Goal: Navigation & Orientation: Find specific page/section

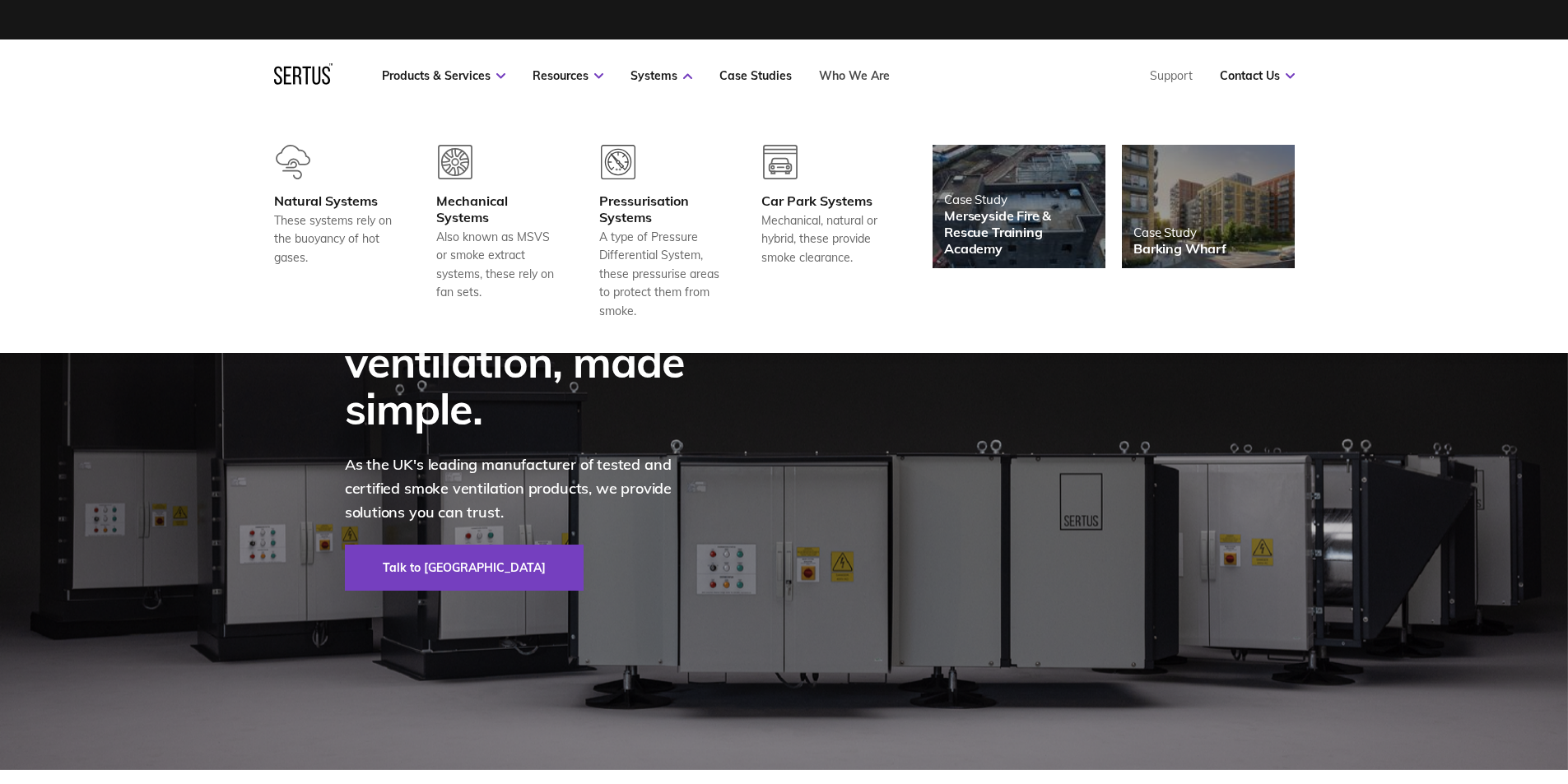
click at [864, 74] on link "Who We Are" at bounding box center [854, 75] width 71 height 15
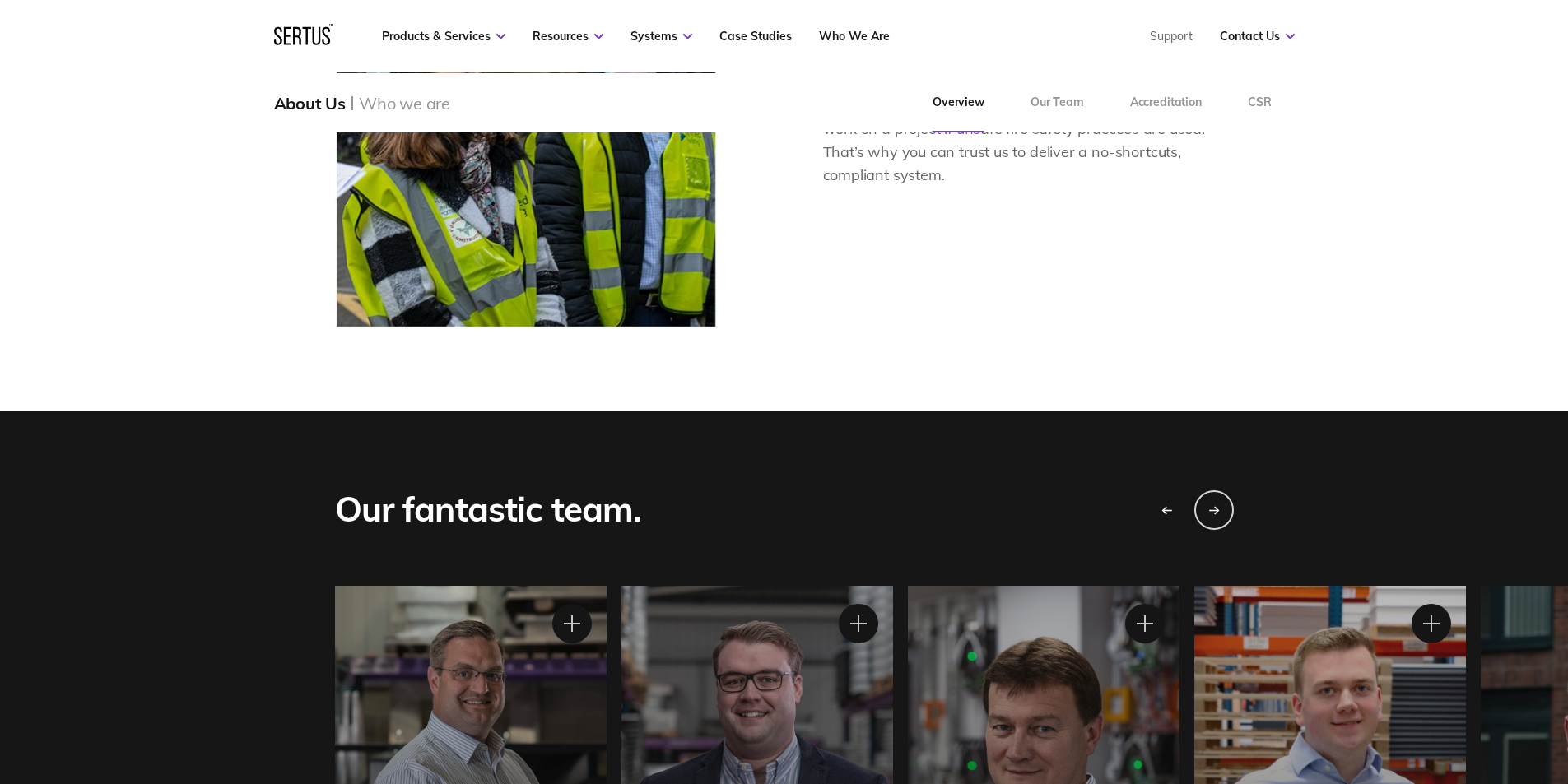
scroll to position [1399, 0]
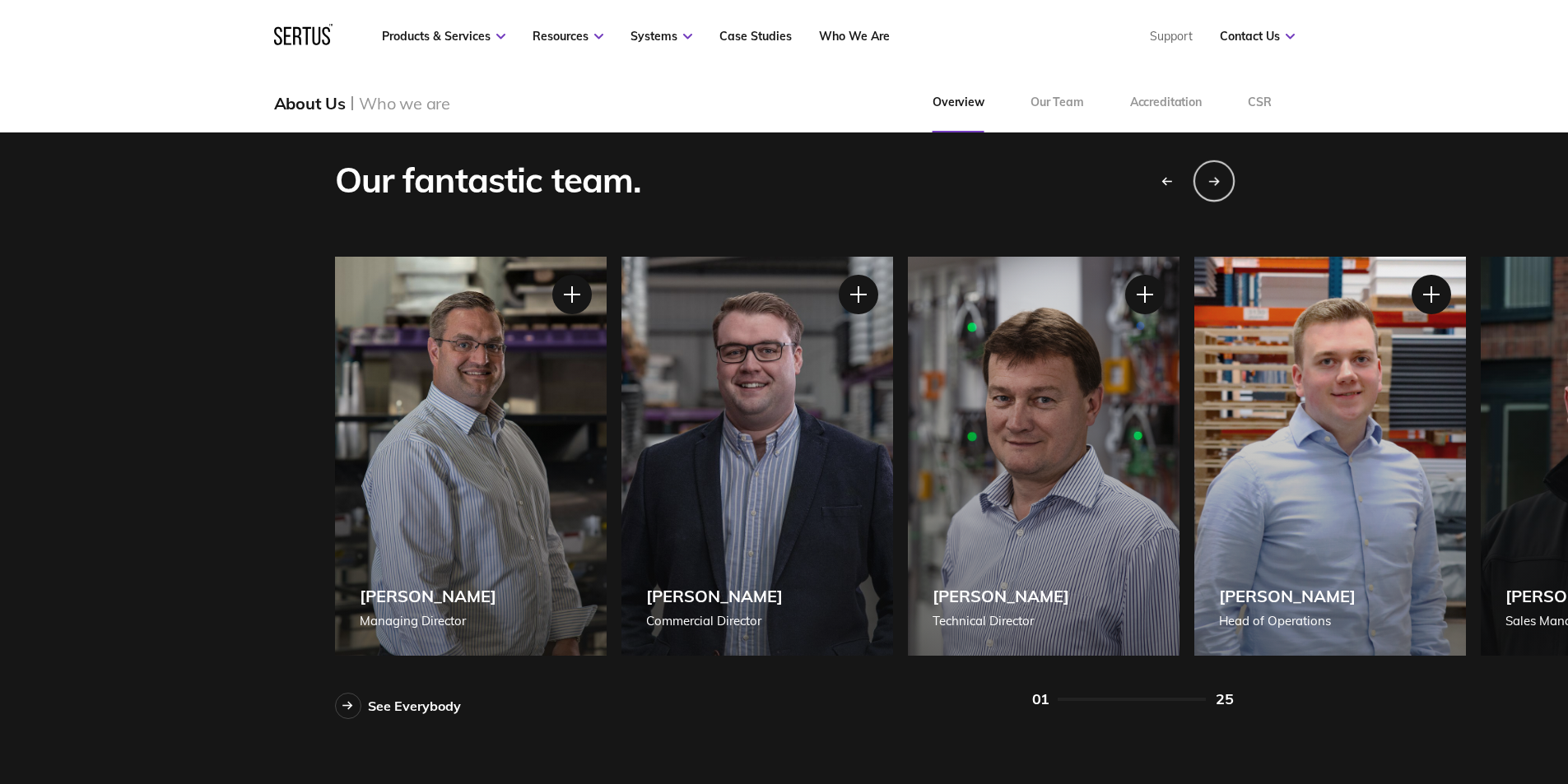
click at [1214, 184] on icon "Next slide" at bounding box center [1214, 181] width 12 height 10
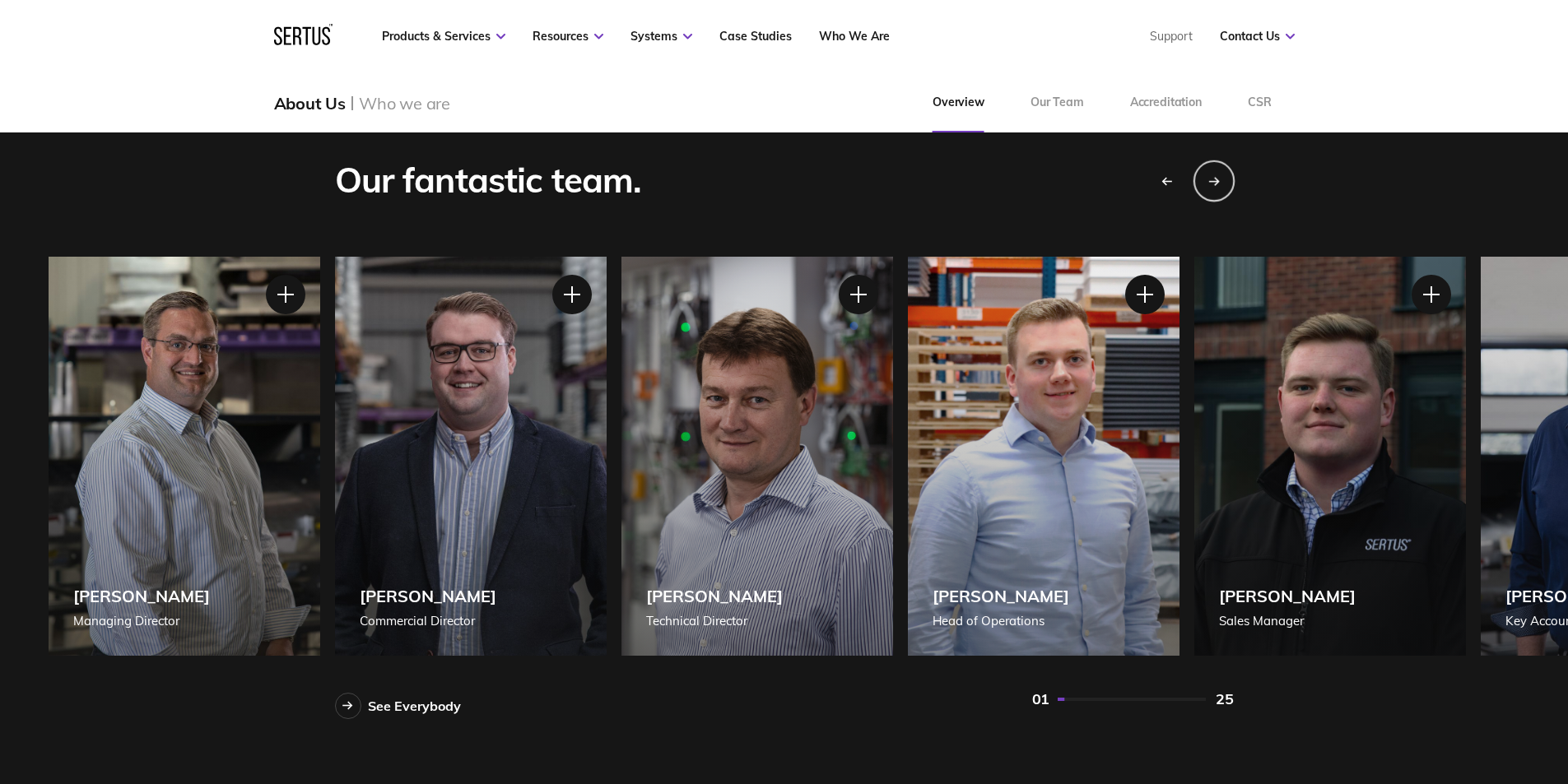
click at [1214, 184] on icon "Next slide" at bounding box center [1214, 181] width 12 height 10
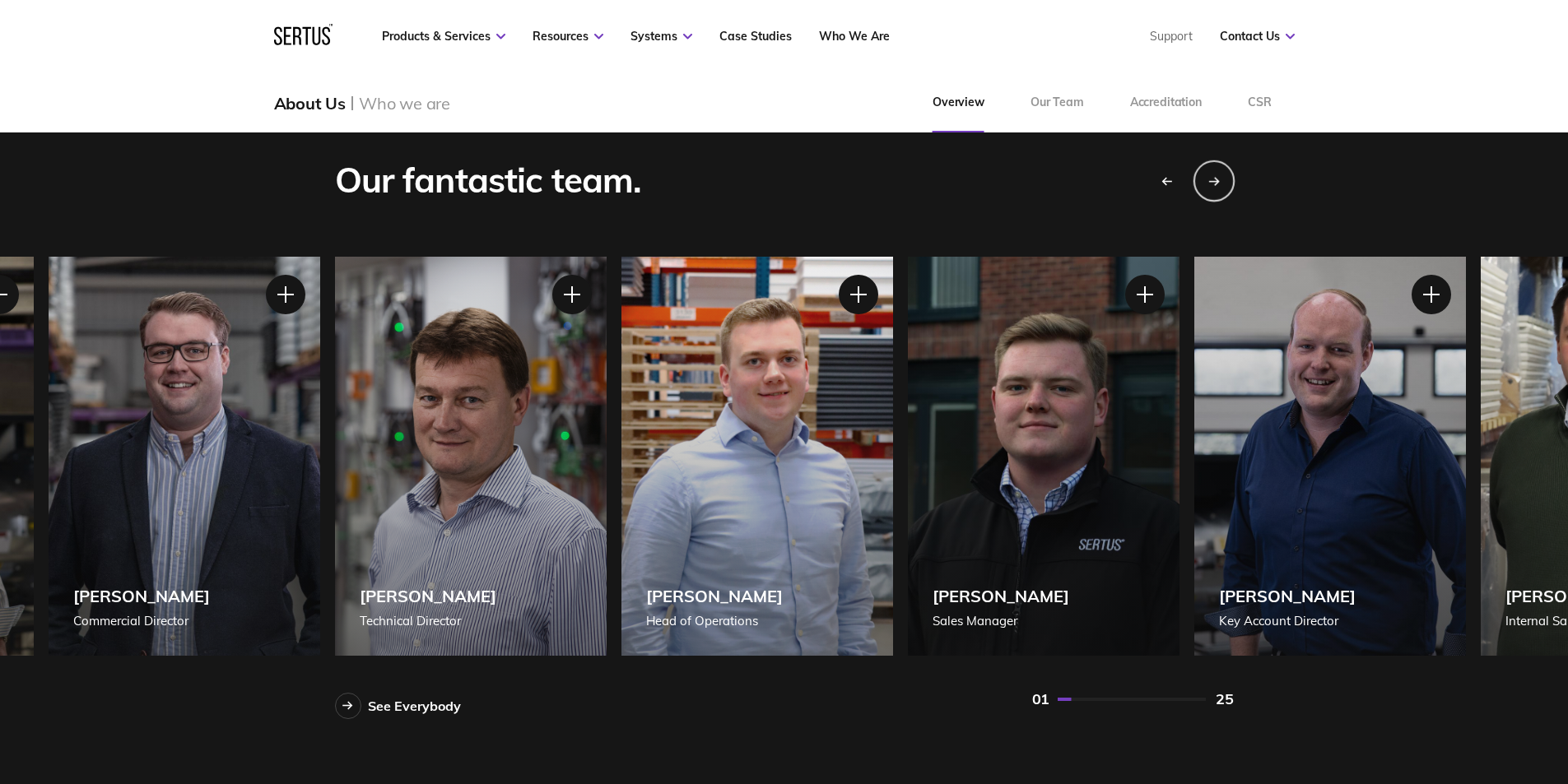
click at [1214, 184] on icon "Next slide" at bounding box center [1214, 181] width 12 height 10
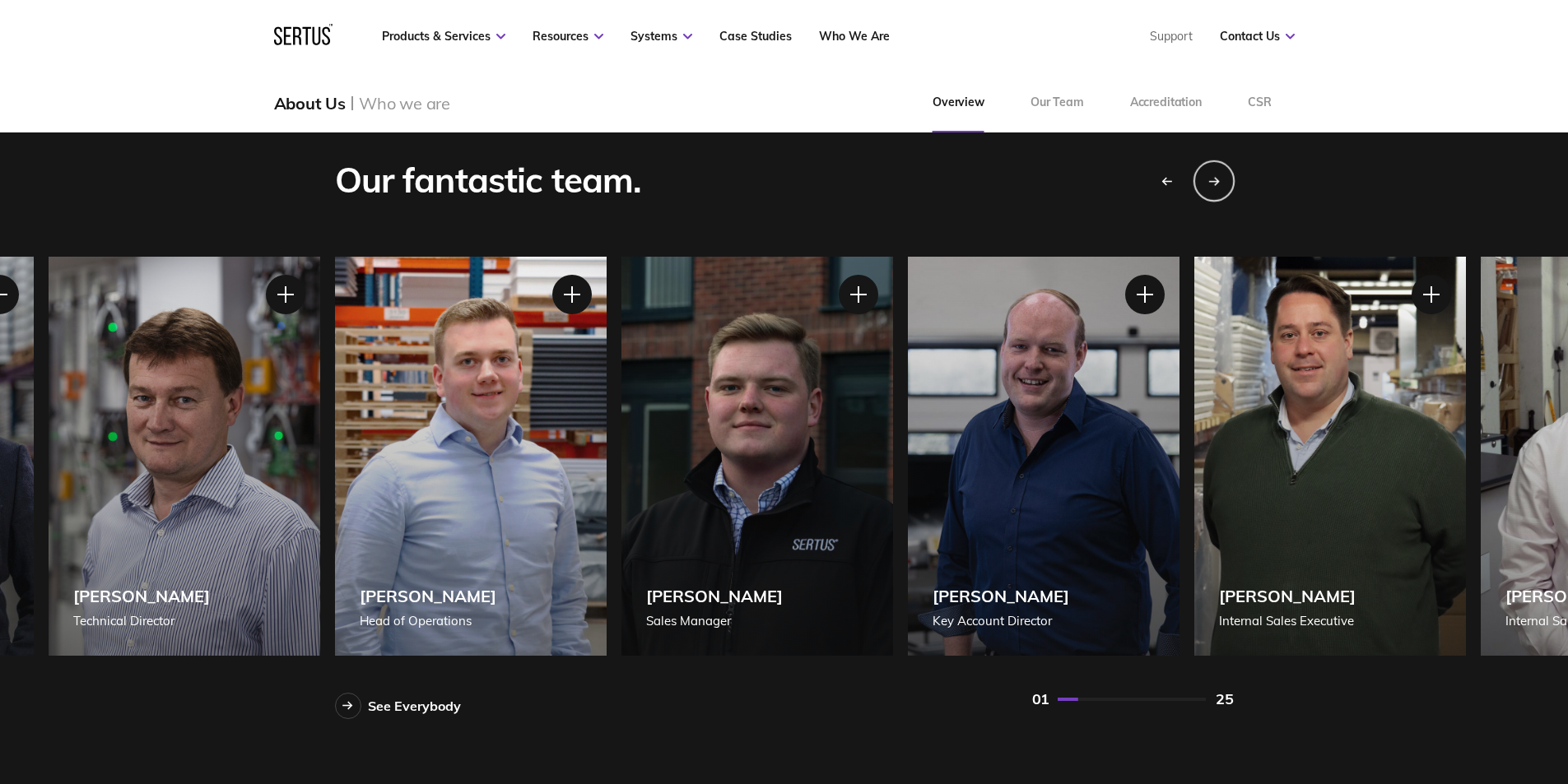
click at [1214, 184] on icon "Next slide" at bounding box center [1214, 181] width 12 height 10
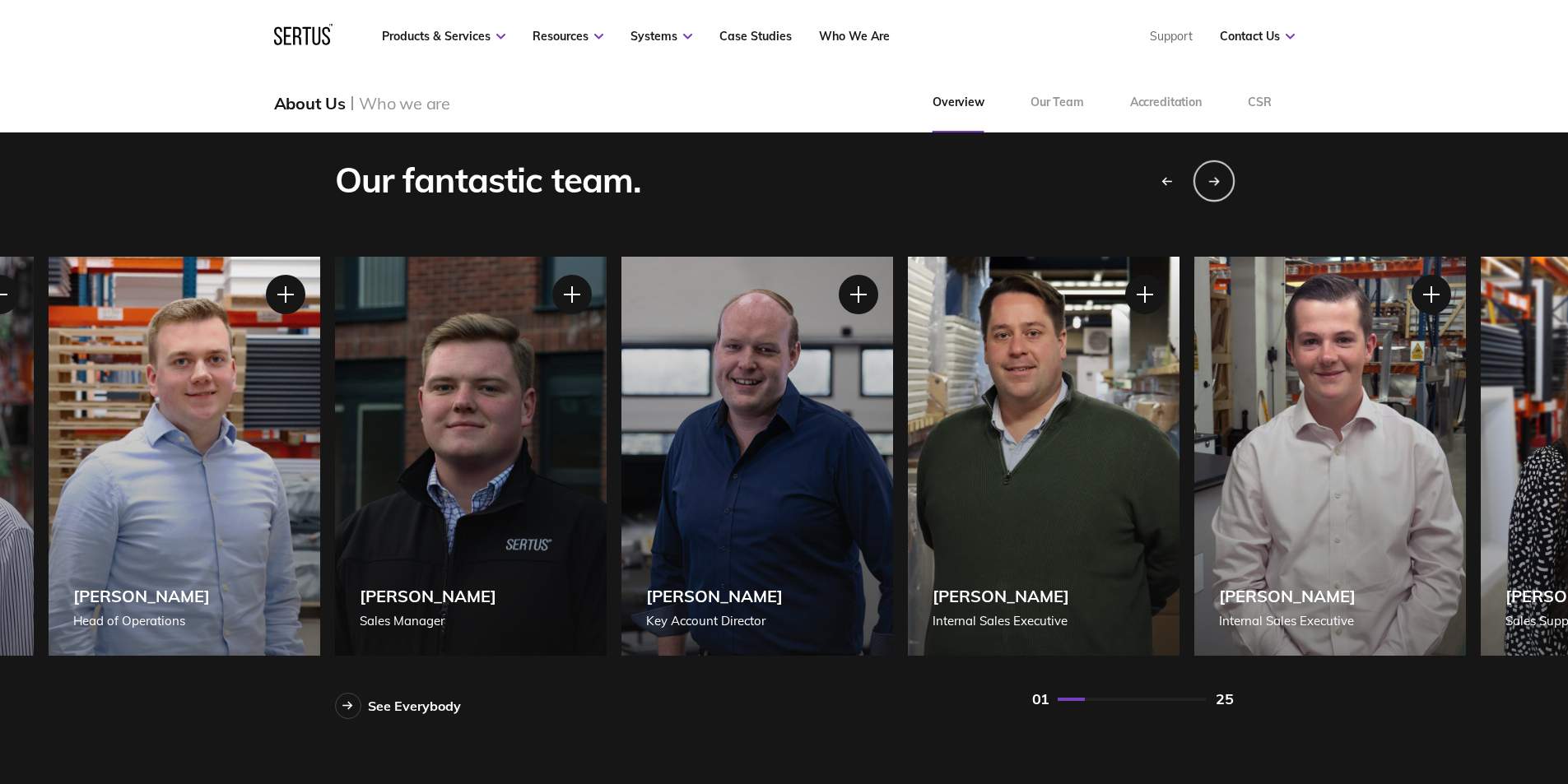
click at [1214, 184] on icon "Next slide" at bounding box center [1214, 181] width 12 height 10
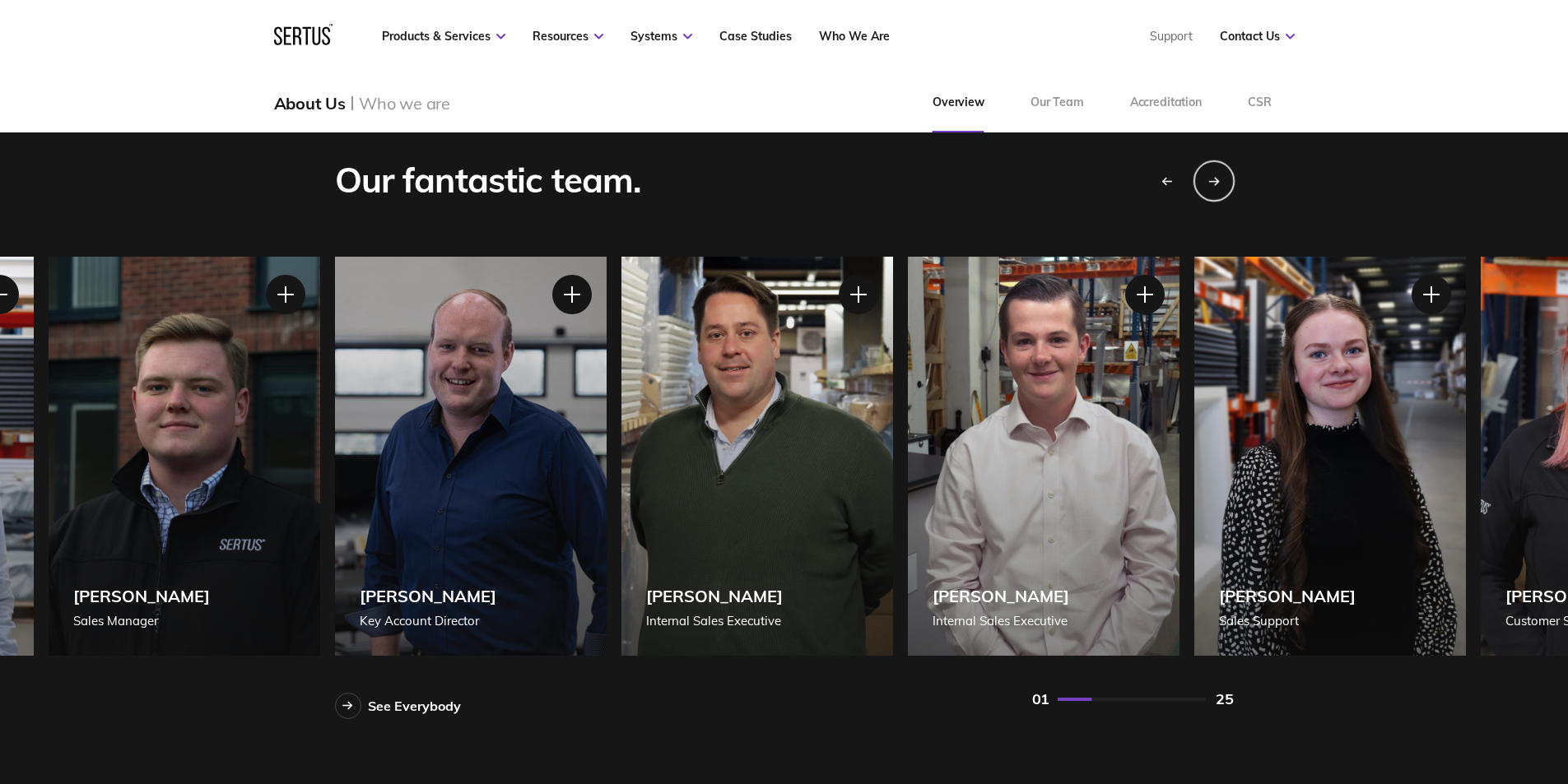
click at [1214, 184] on icon "Next slide" at bounding box center [1214, 181] width 12 height 10
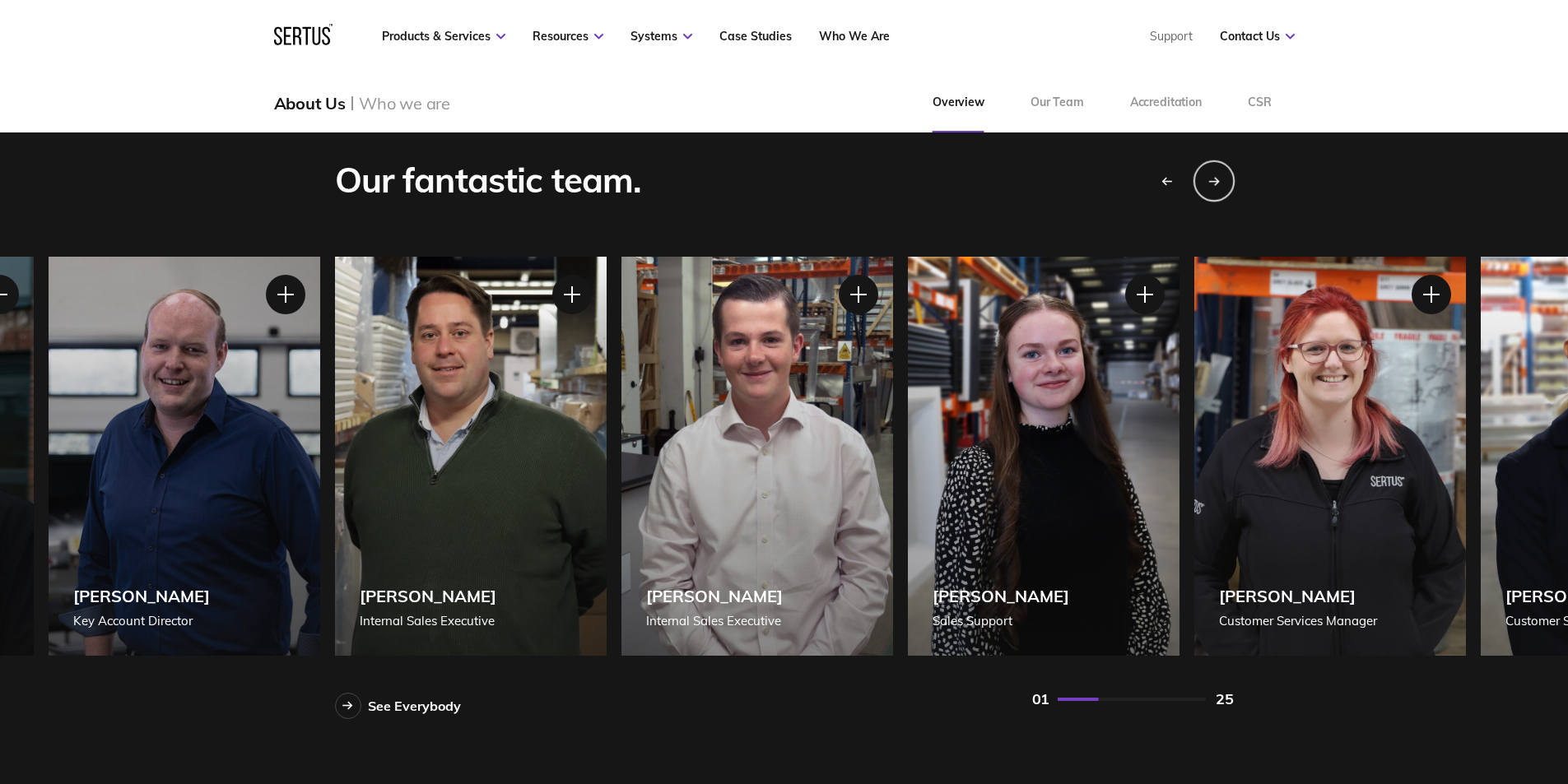
click at [1214, 184] on icon "Next slide" at bounding box center [1214, 181] width 12 height 10
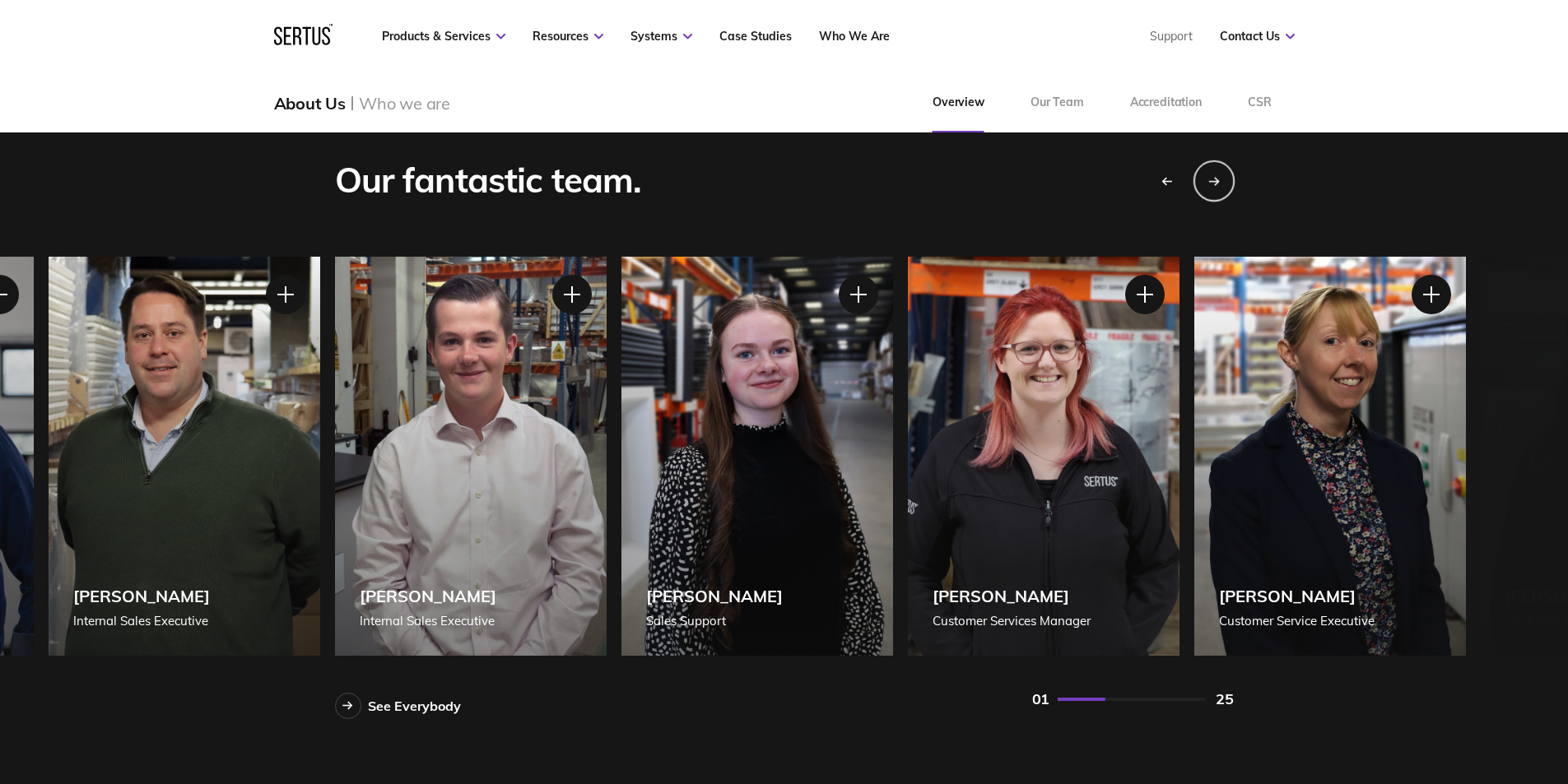
click at [1214, 184] on icon "Next slide" at bounding box center [1214, 181] width 12 height 10
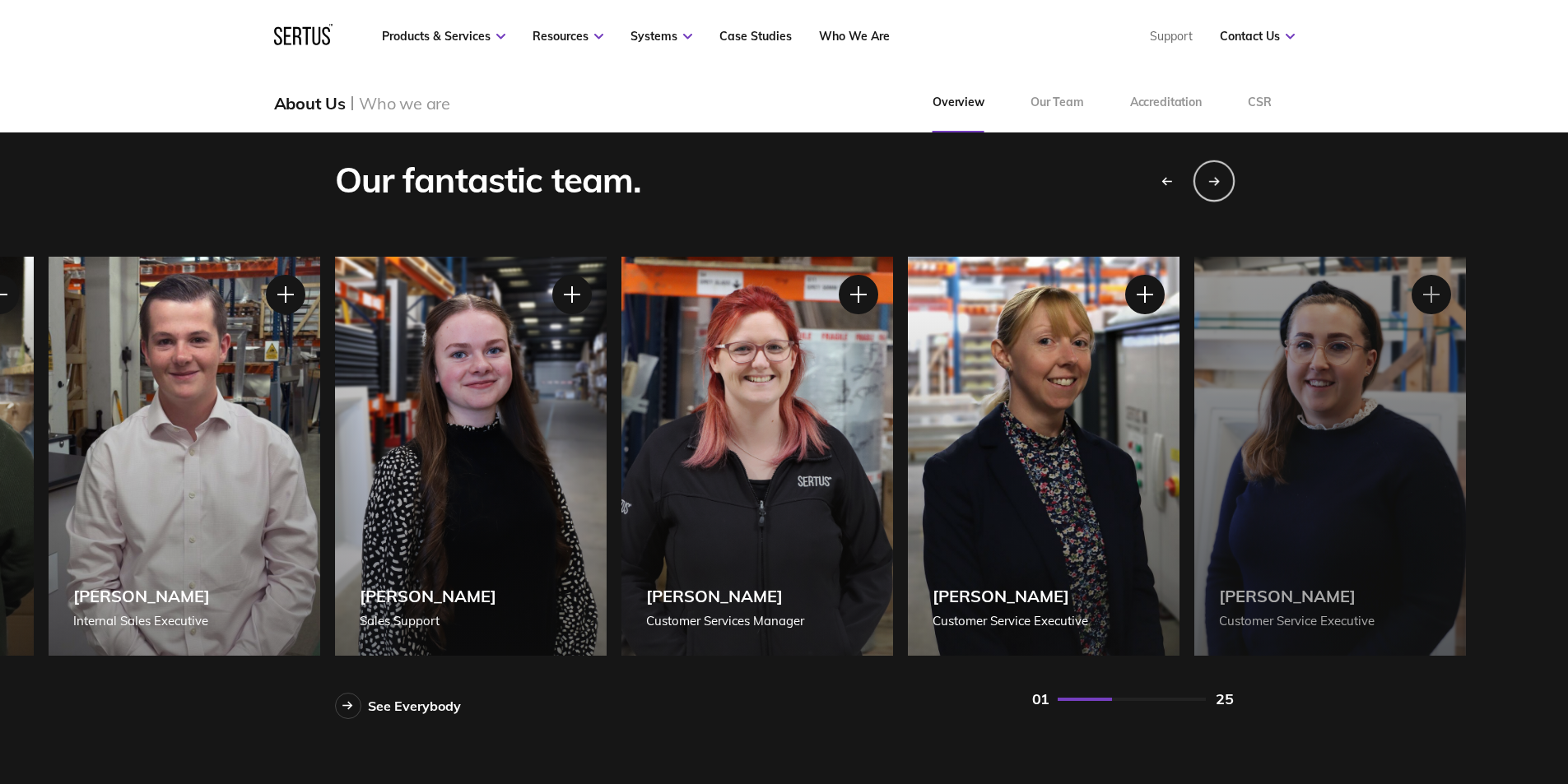
click at [1214, 184] on icon "Next slide" at bounding box center [1214, 181] width 12 height 10
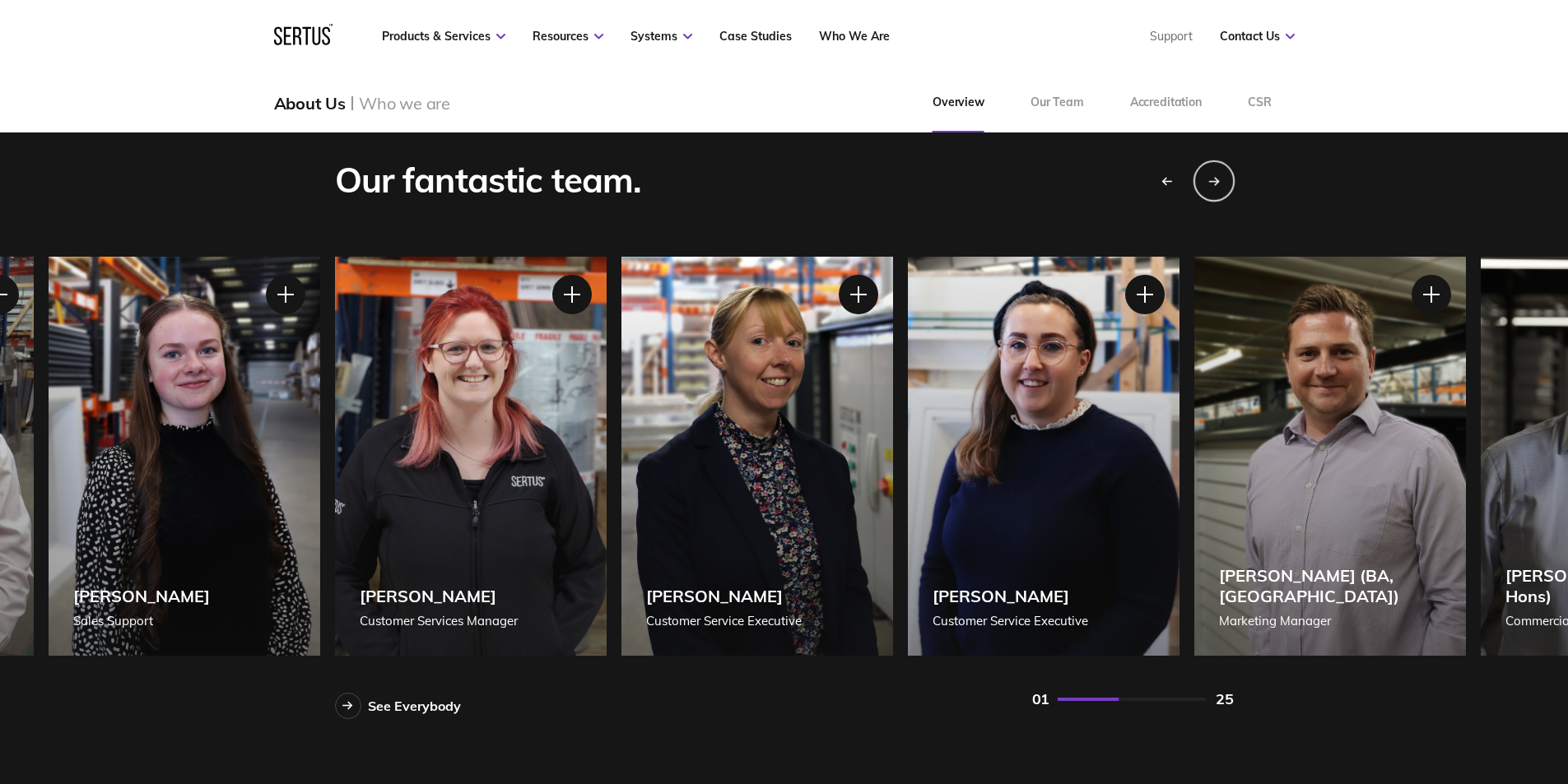
click at [1214, 184] on icon "Next slide" at bounding box center [1214, 181] width 12 height 10
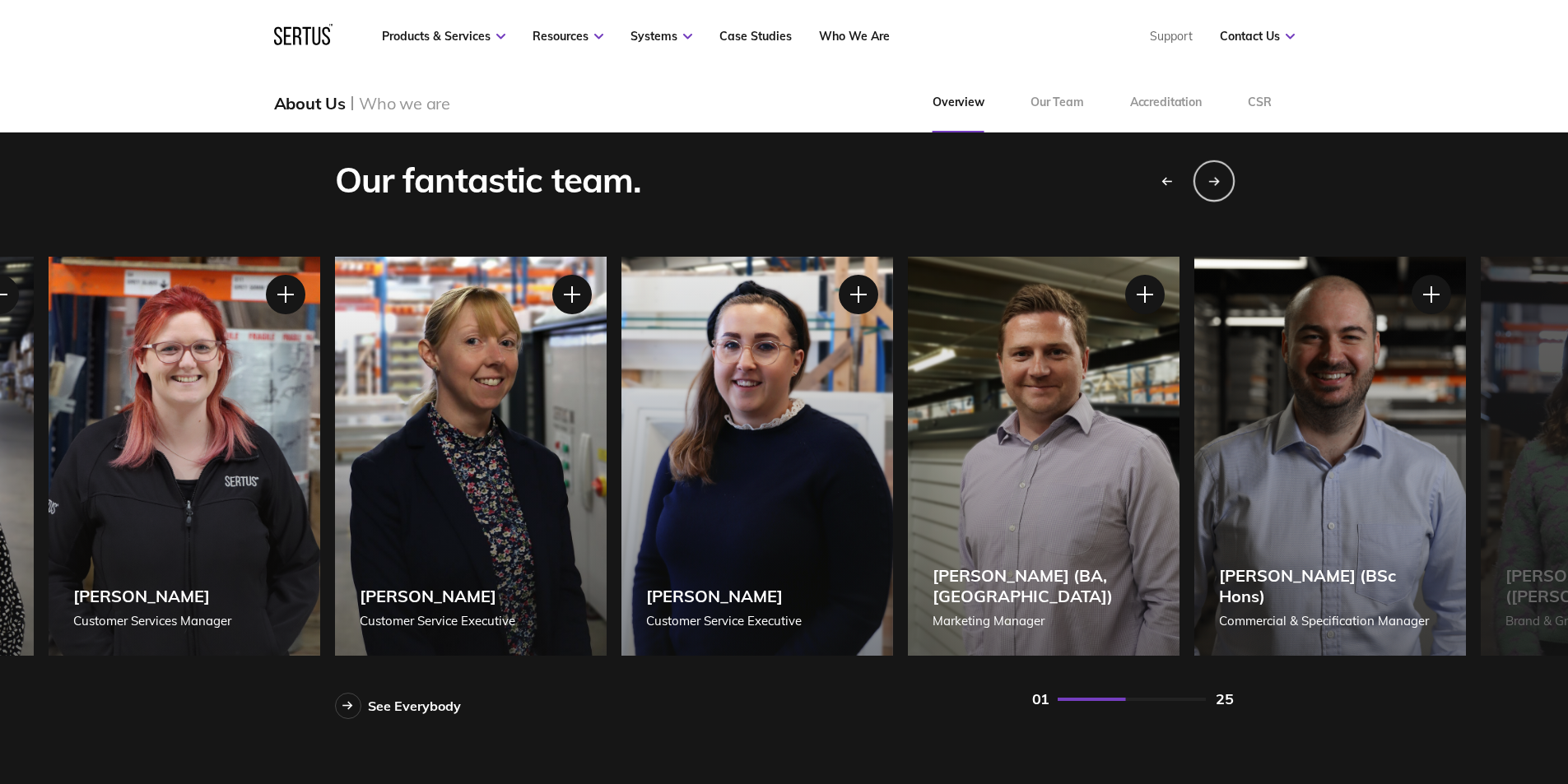
click at [1214, 184] on icon "Next slide" at bounding box center [1214, 181] width 12 height 10
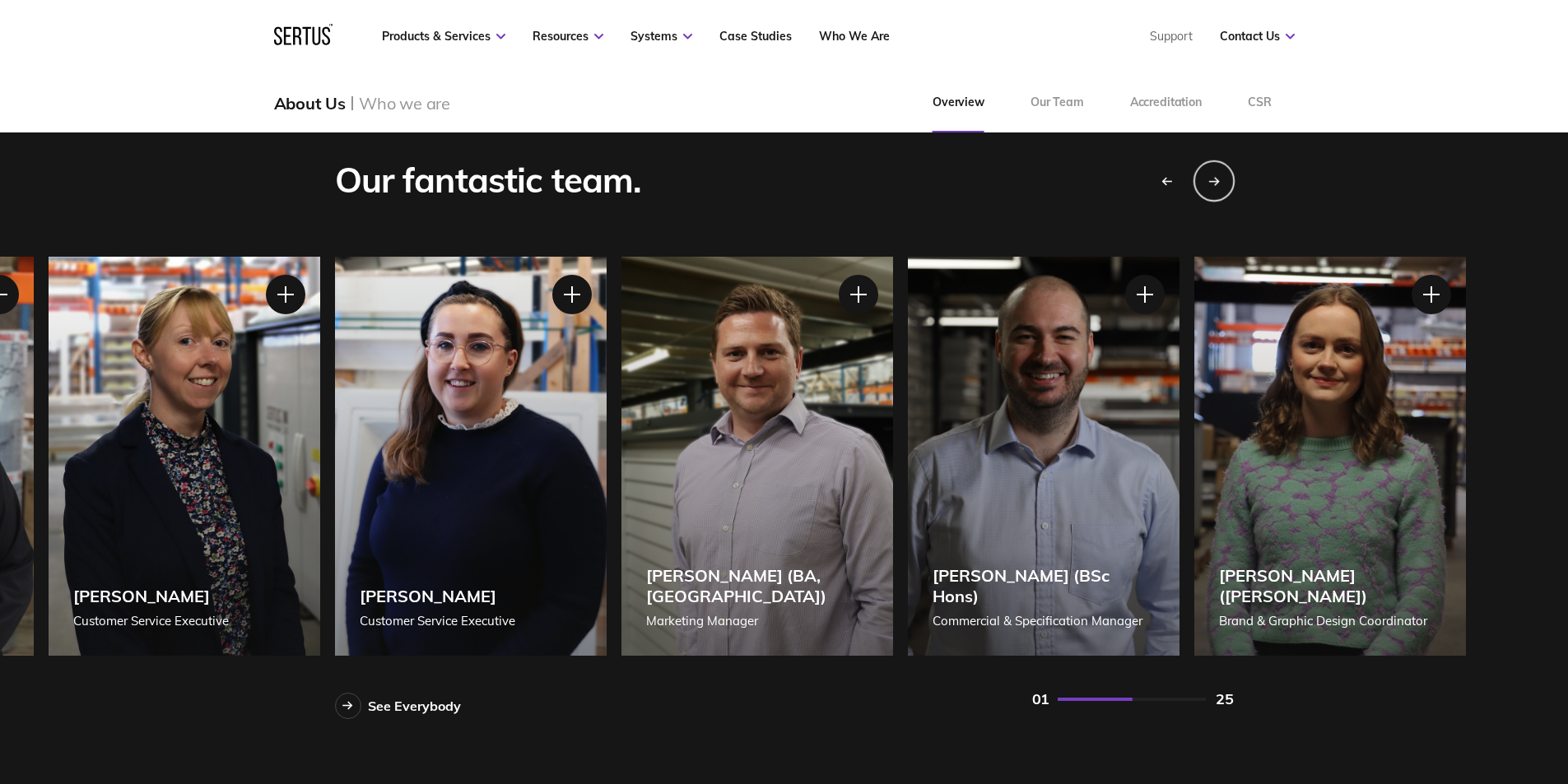
click at [1214, 184] on icon "Next slide" at bounding box center [1214, 181] width 12 height 10
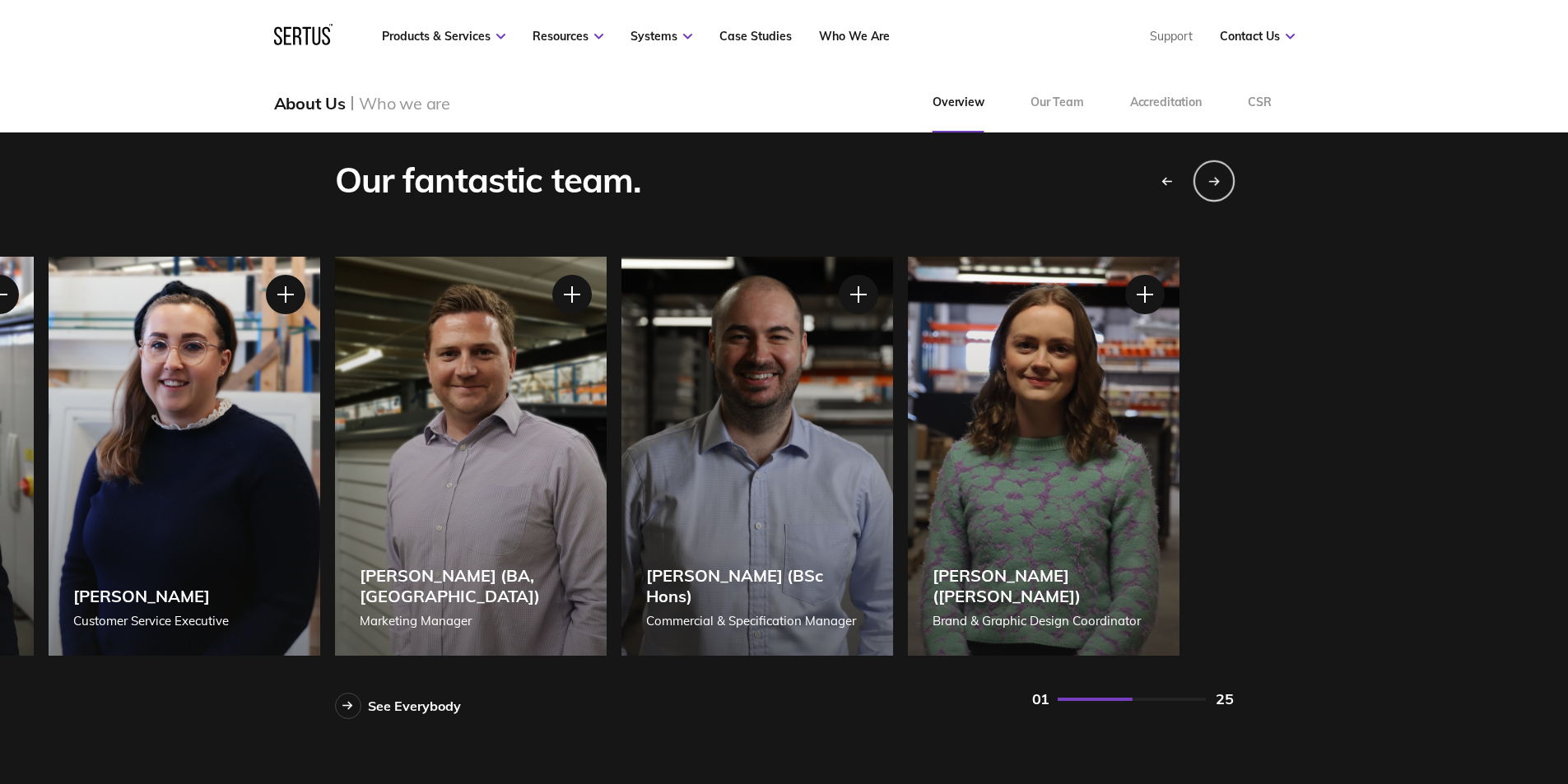
click at [1214, 184] on icon "Next slide" at bounding box center [1214, 181] width 12 height 10
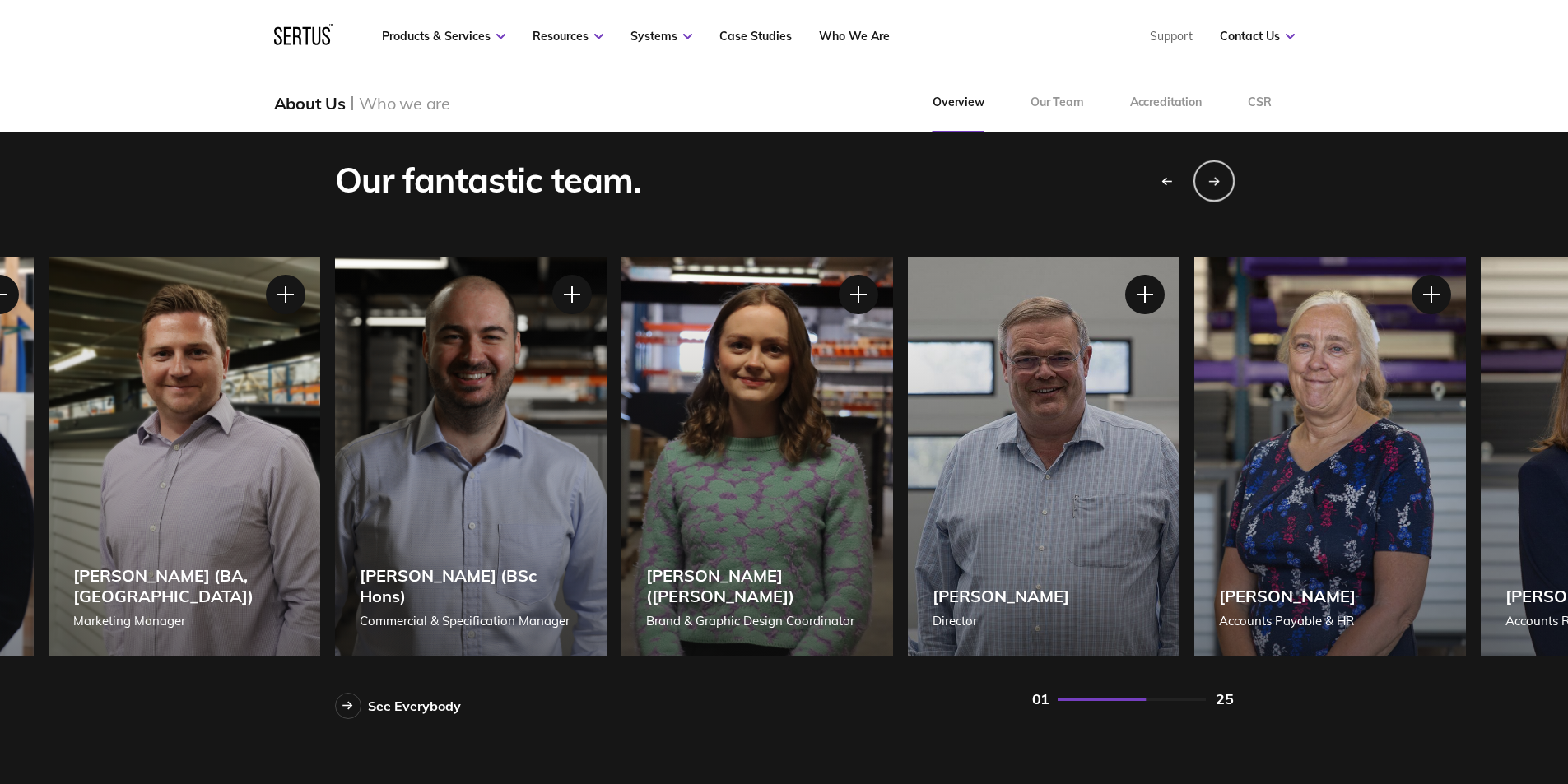
click at [1214, 184] on icon "Next slide" at bounding box center [1214, 181] width 12 height 10
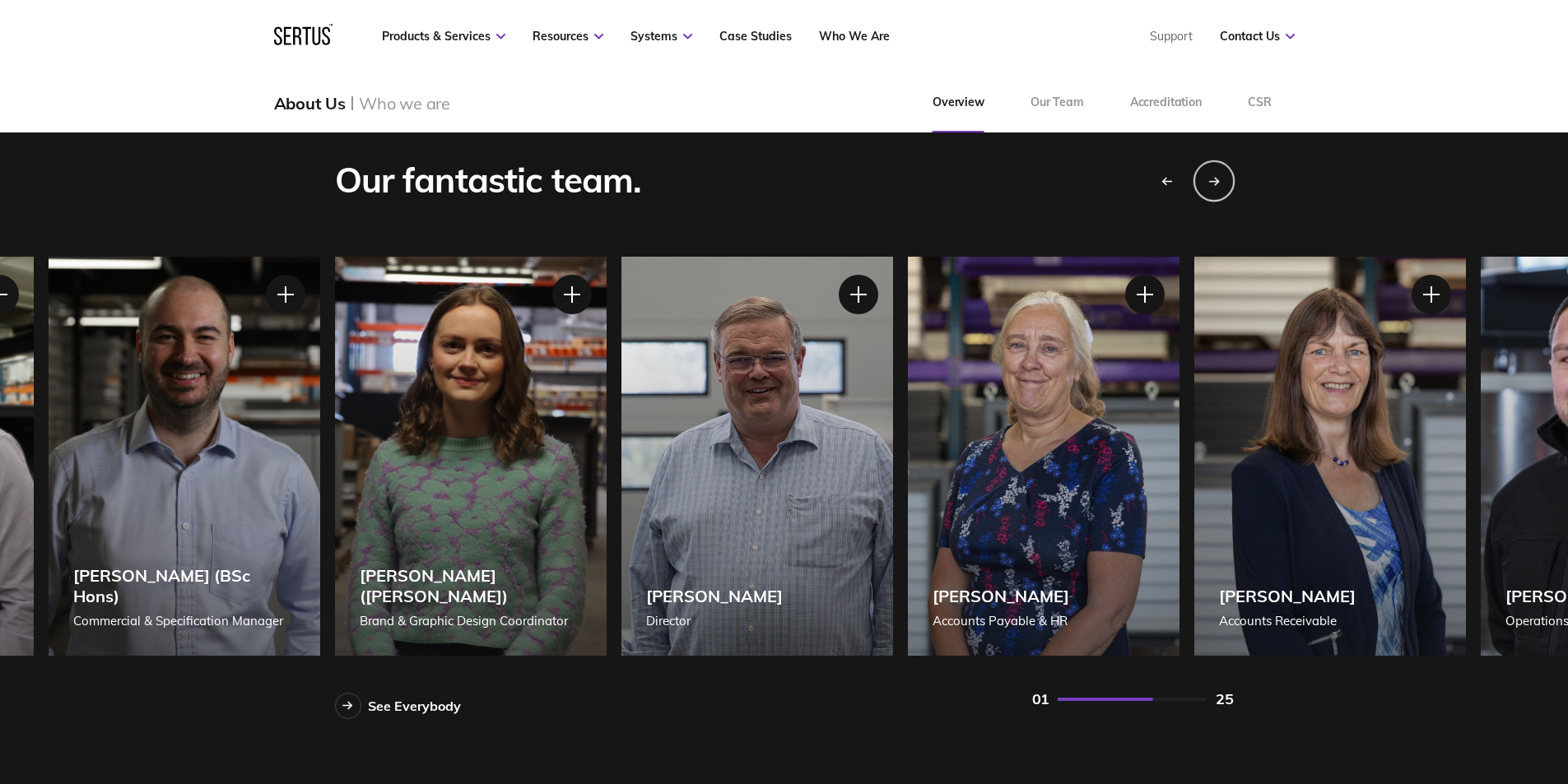
click at [1214, 184] on icon "Next slide" at bounding box center [1214, 181] width 12 height 10
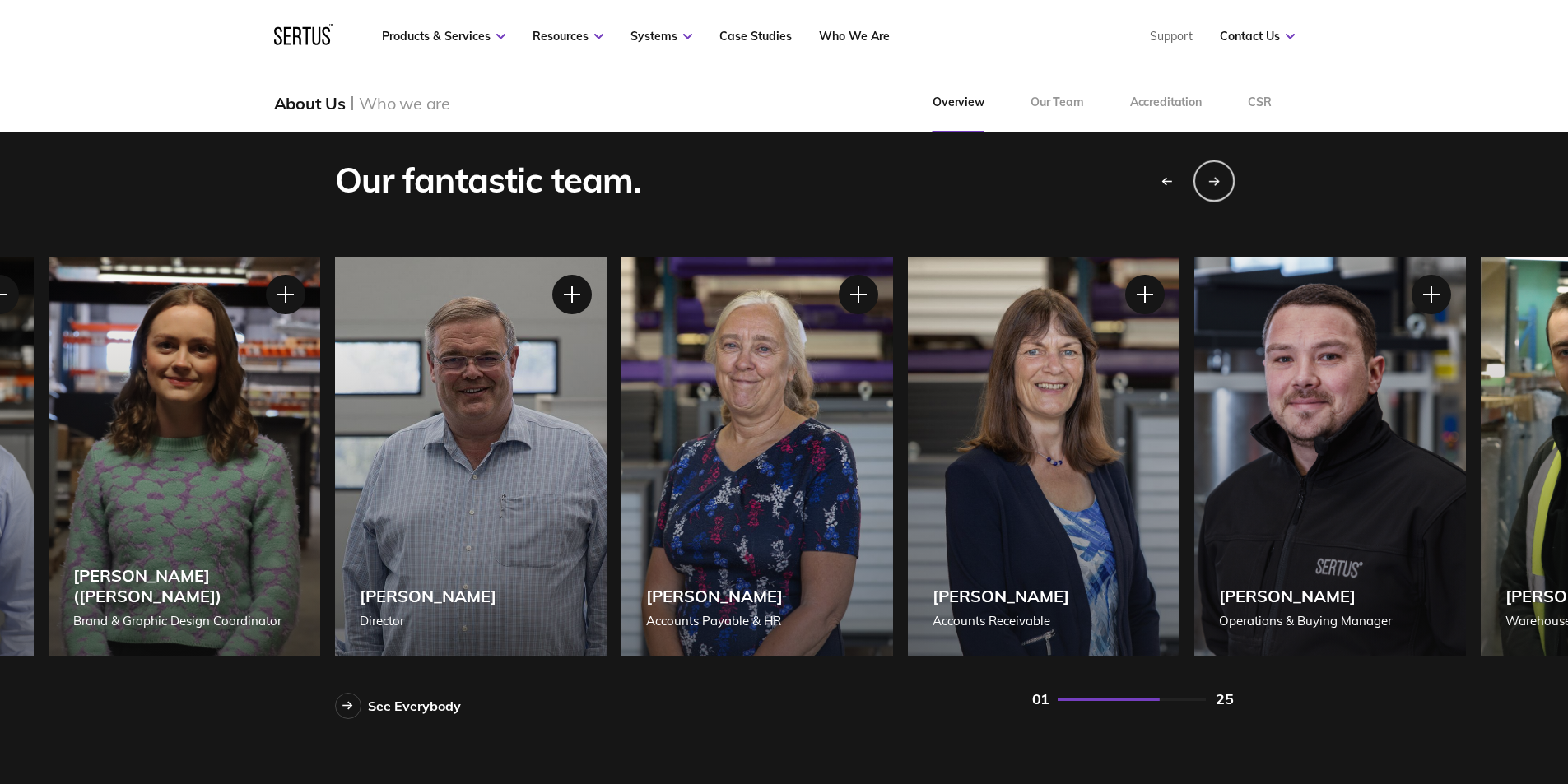
click at [1214, 184] on icon "Next slide" at bounding box center [1214, 181] width 12 height 10
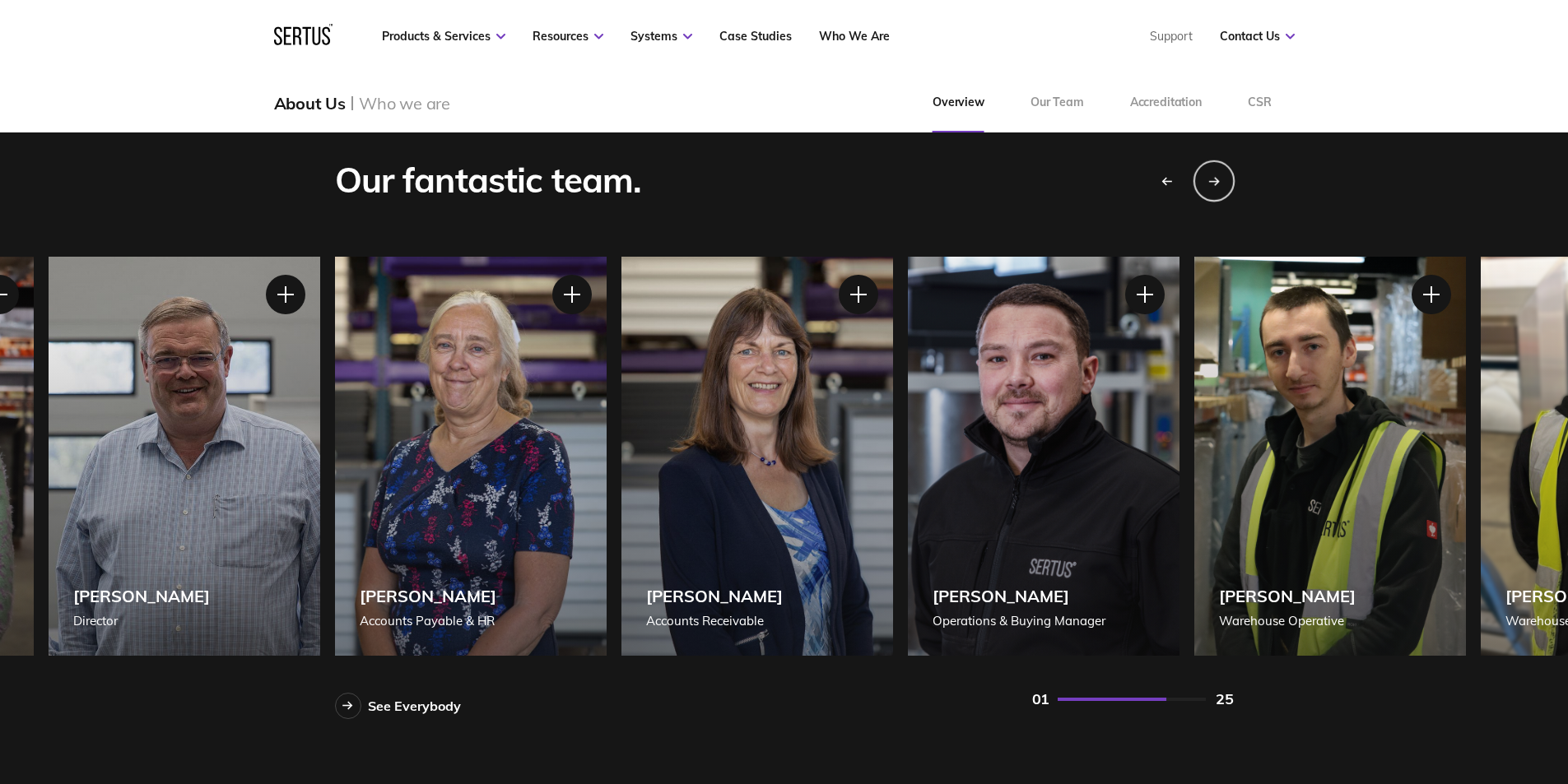
click at [1214, 184] on icon "Next slide" at bounding box center [1214, 181] width 12 height 10
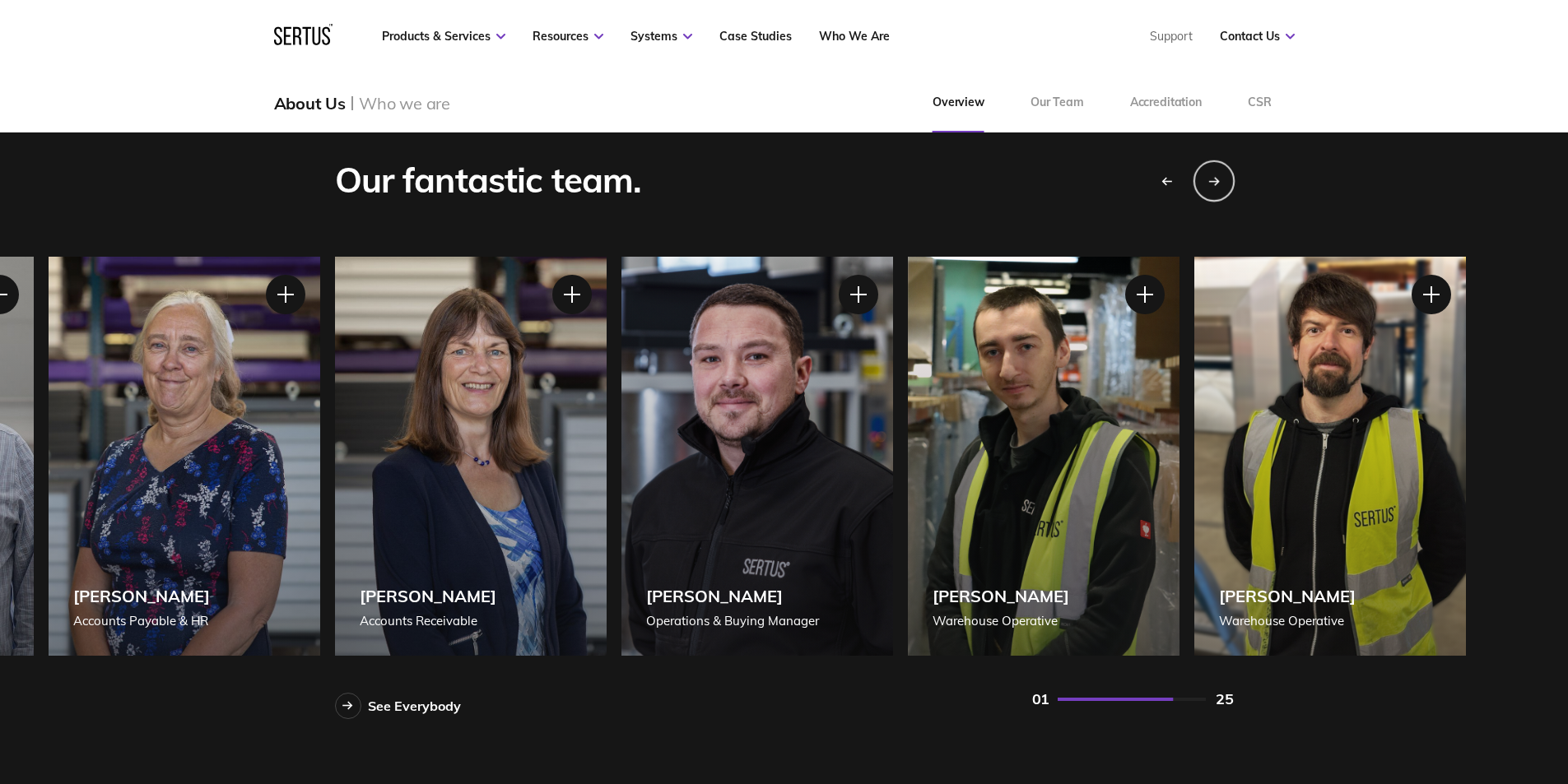
click at [1214, 184] on icon "Next slide" at bounding box center [1214, 181] width 12 height 10
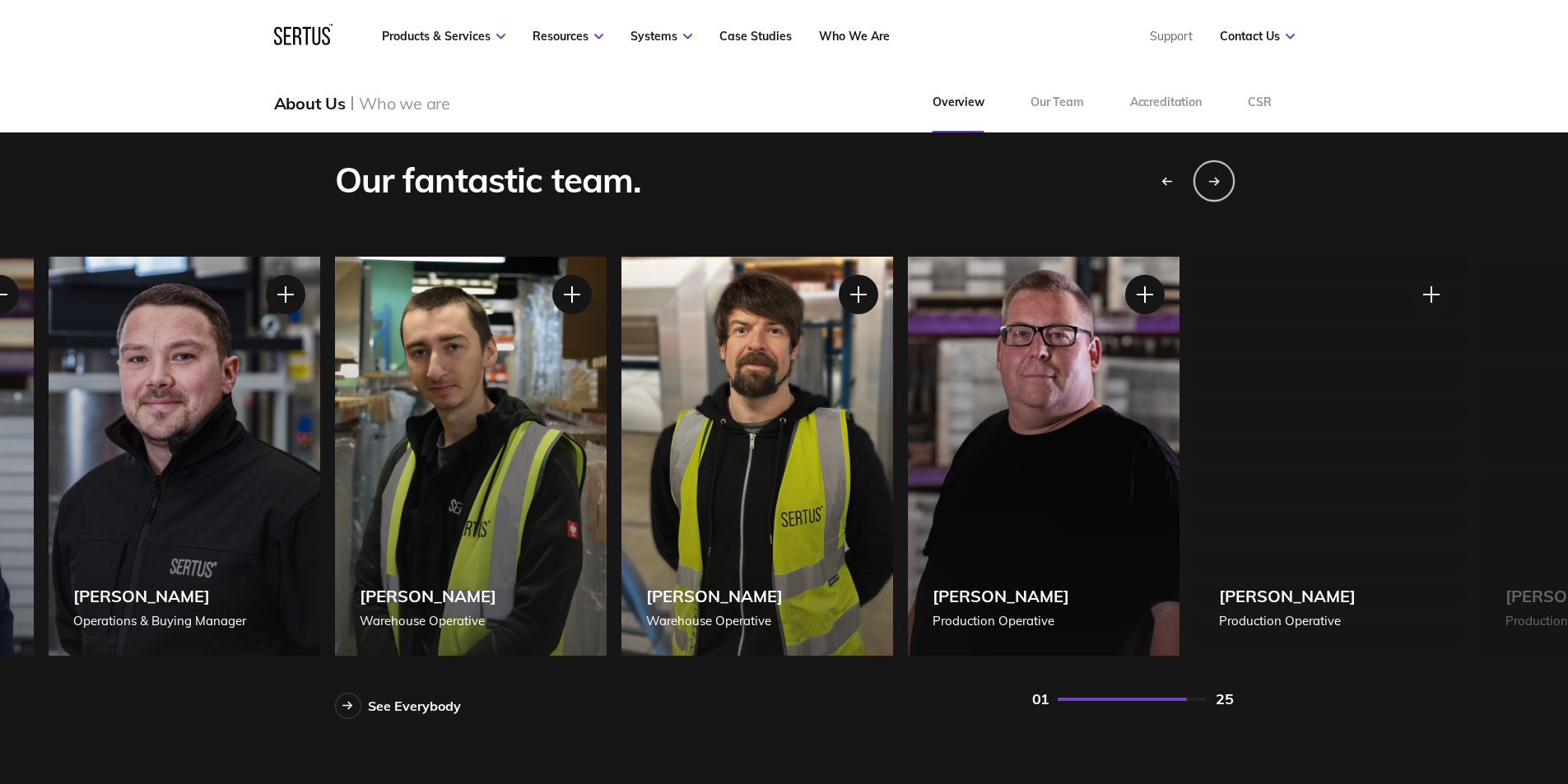
click at [1214, 184] on icon "Next slide" at bounding box center [1214, 181] width 12 height 10
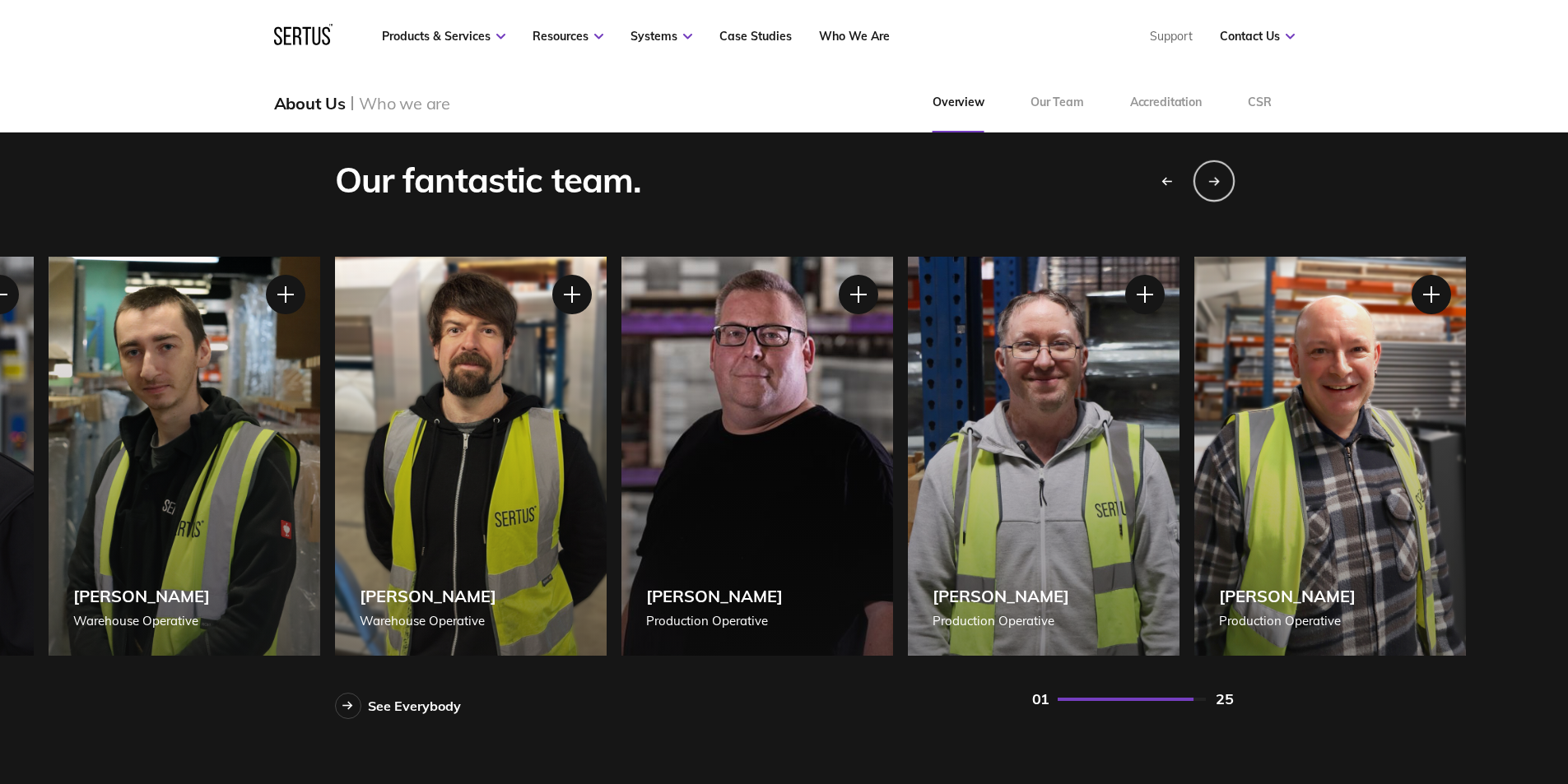
click at [1214, 184] on icon "Next slide" at bounding box center [1214, 181] width 12 height 10
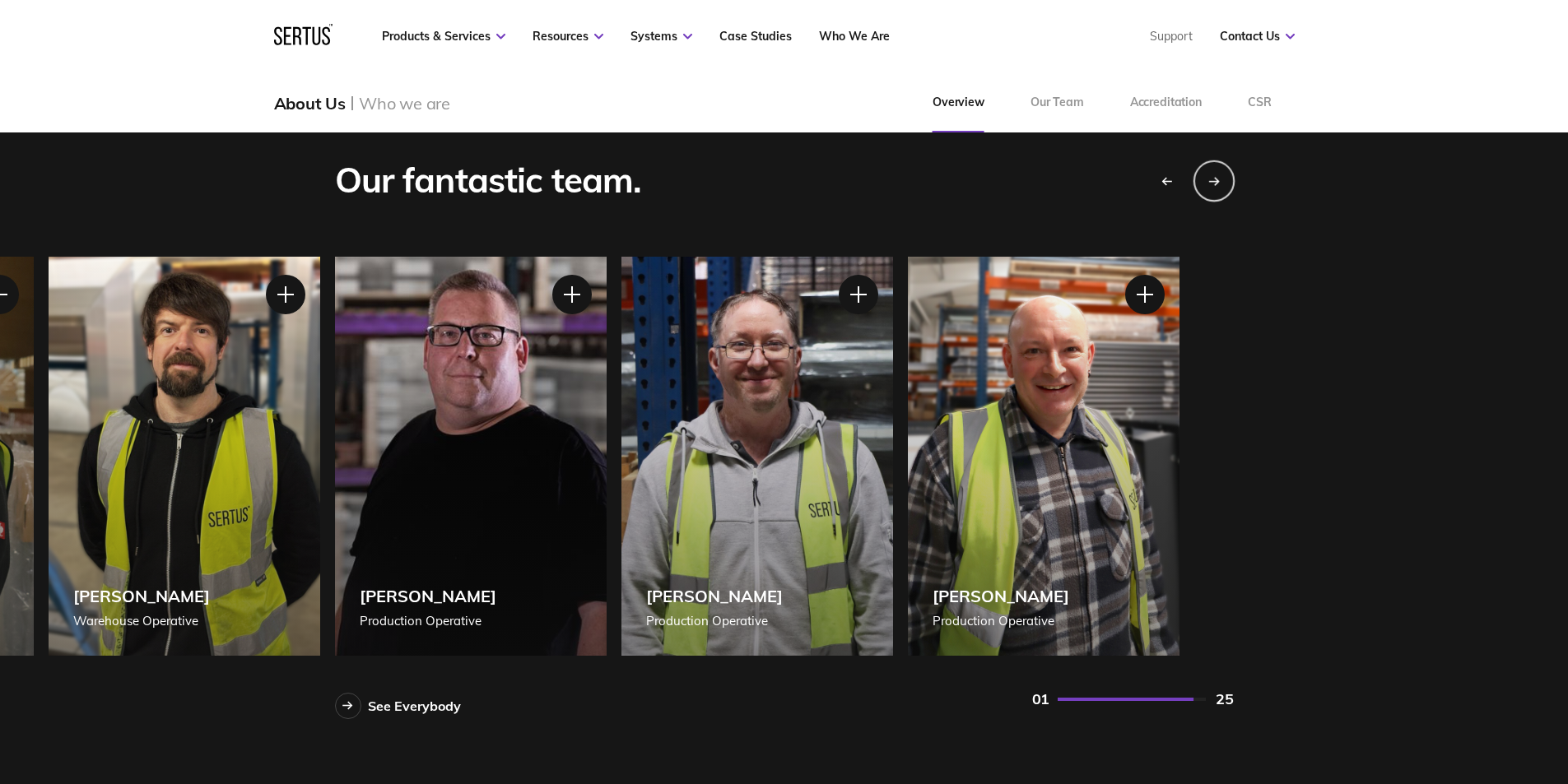
click at [1214, 184] on icon "Next slide" at bounding box center [1214, 181] width 12 height 10
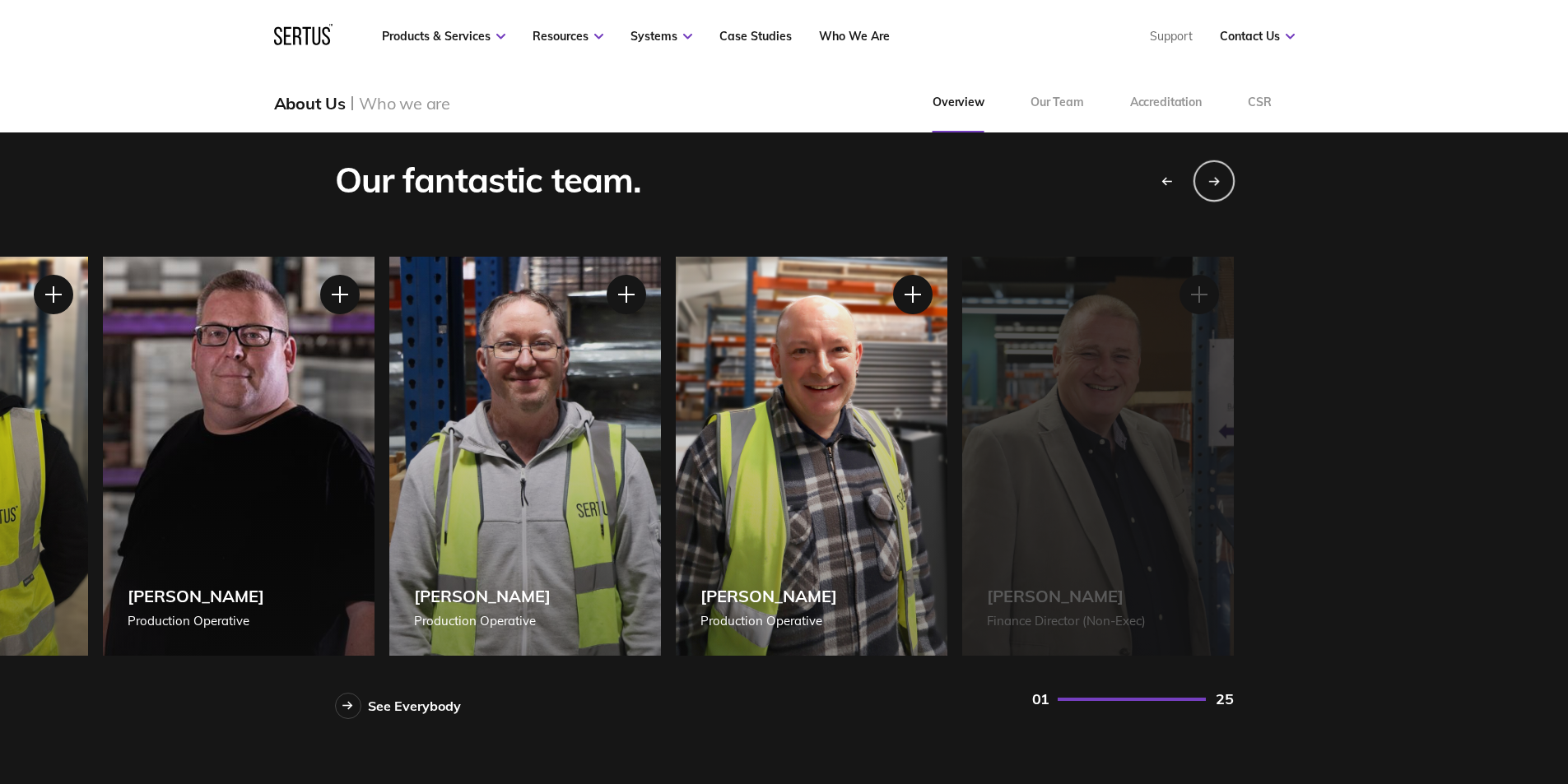
click at [1214, 184] on icon "Next slide" at bounding box center [1214, 181] width 12 height 10
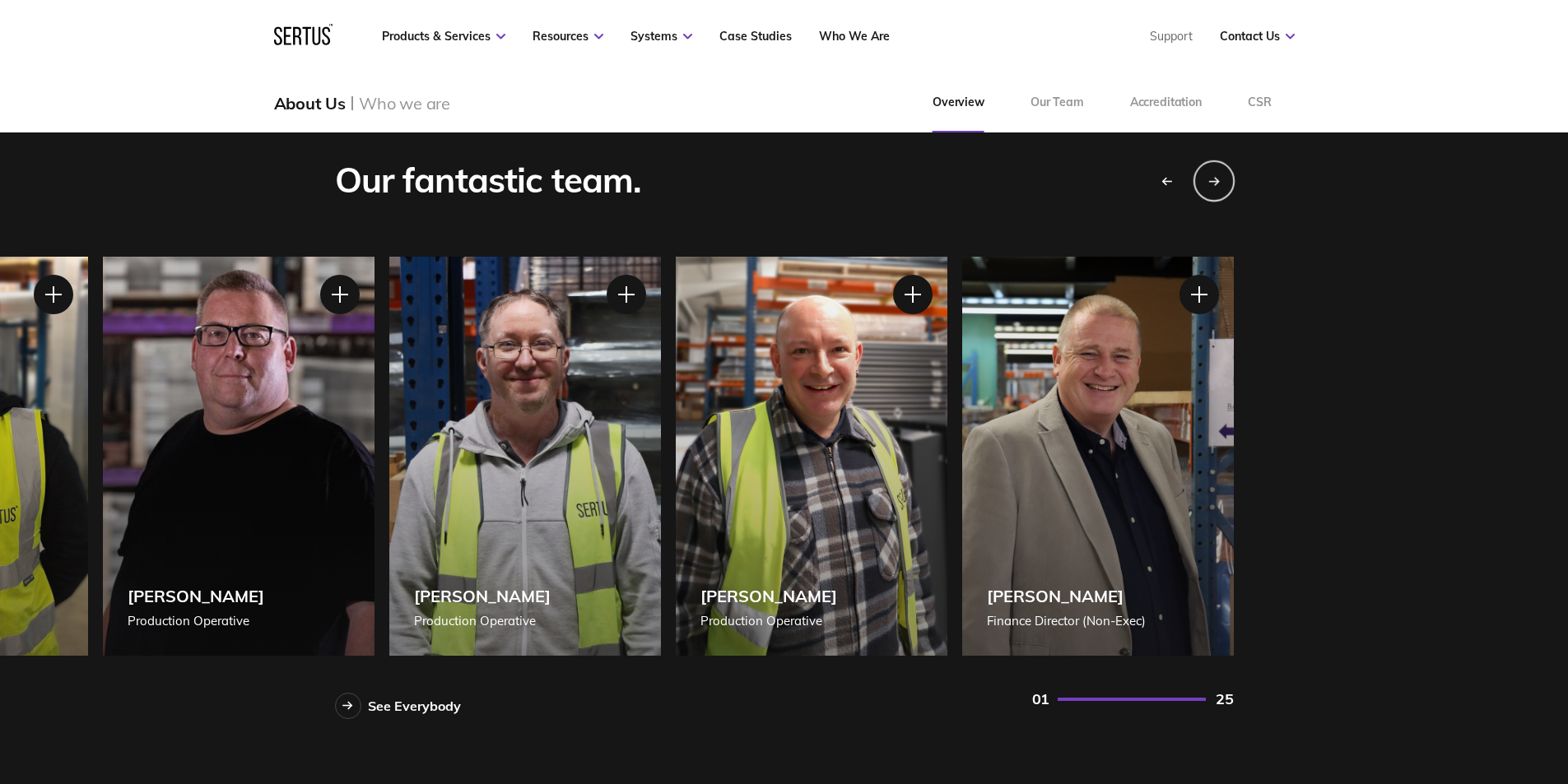
click at [1214, 184] on icon "Next slide" at bounding box center [1214, 181] width 12 height 10
drag, startPoint x: 1177, startPoint y: 698, endPoint x: 1030, endPoint y: 687, distance: 147.4
click at [1030, 687] on div "See Everybody 01 25" at bounding box center [784, 699] width 899 height 40
click at [1155, 190] on div "Previous slide" at bounding box center [1165, 180] width 41 height 41
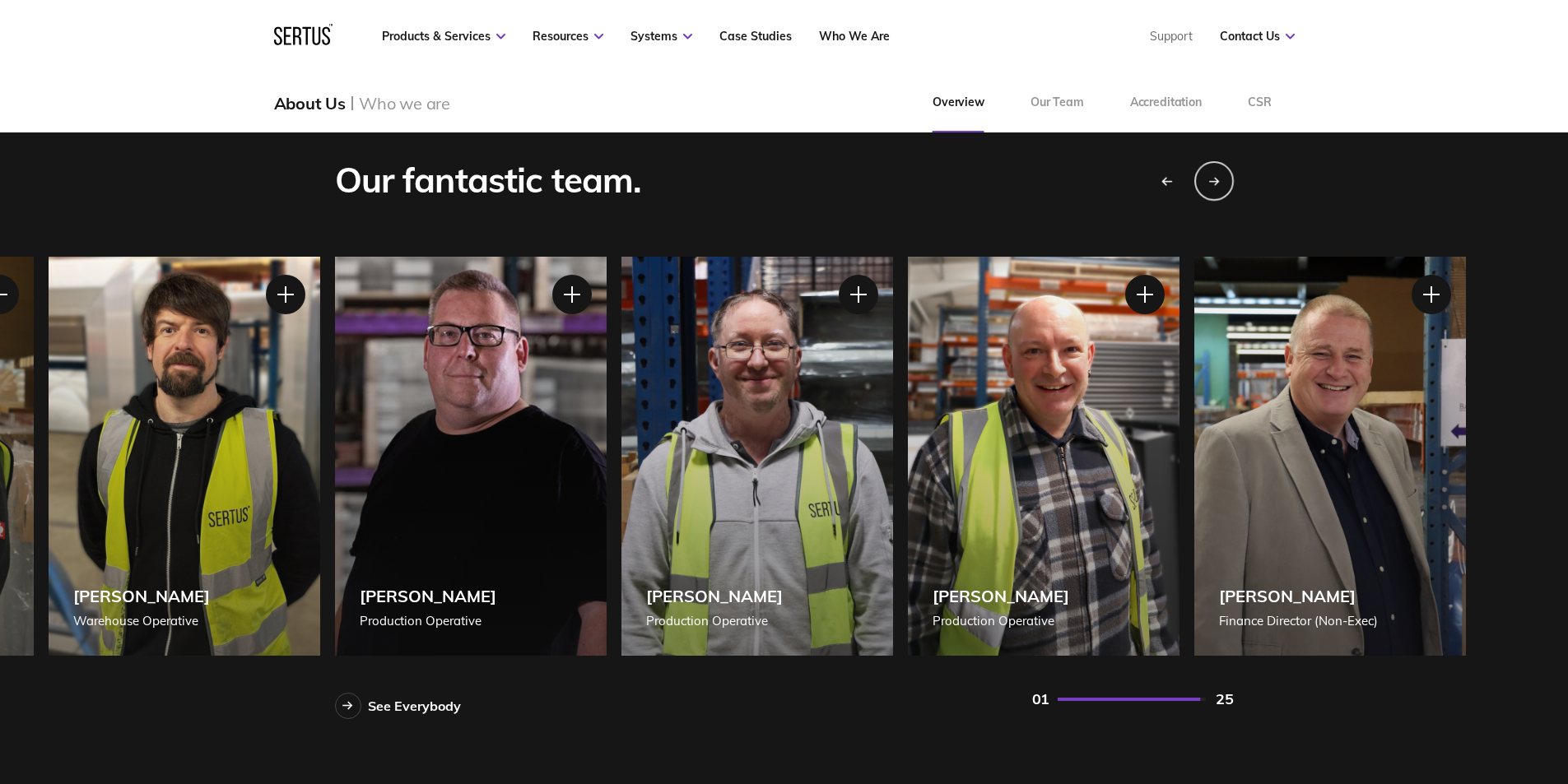
click at [1158, 189] on div "Previous slide" at bounding box center [1165, 180] width 41 height 41
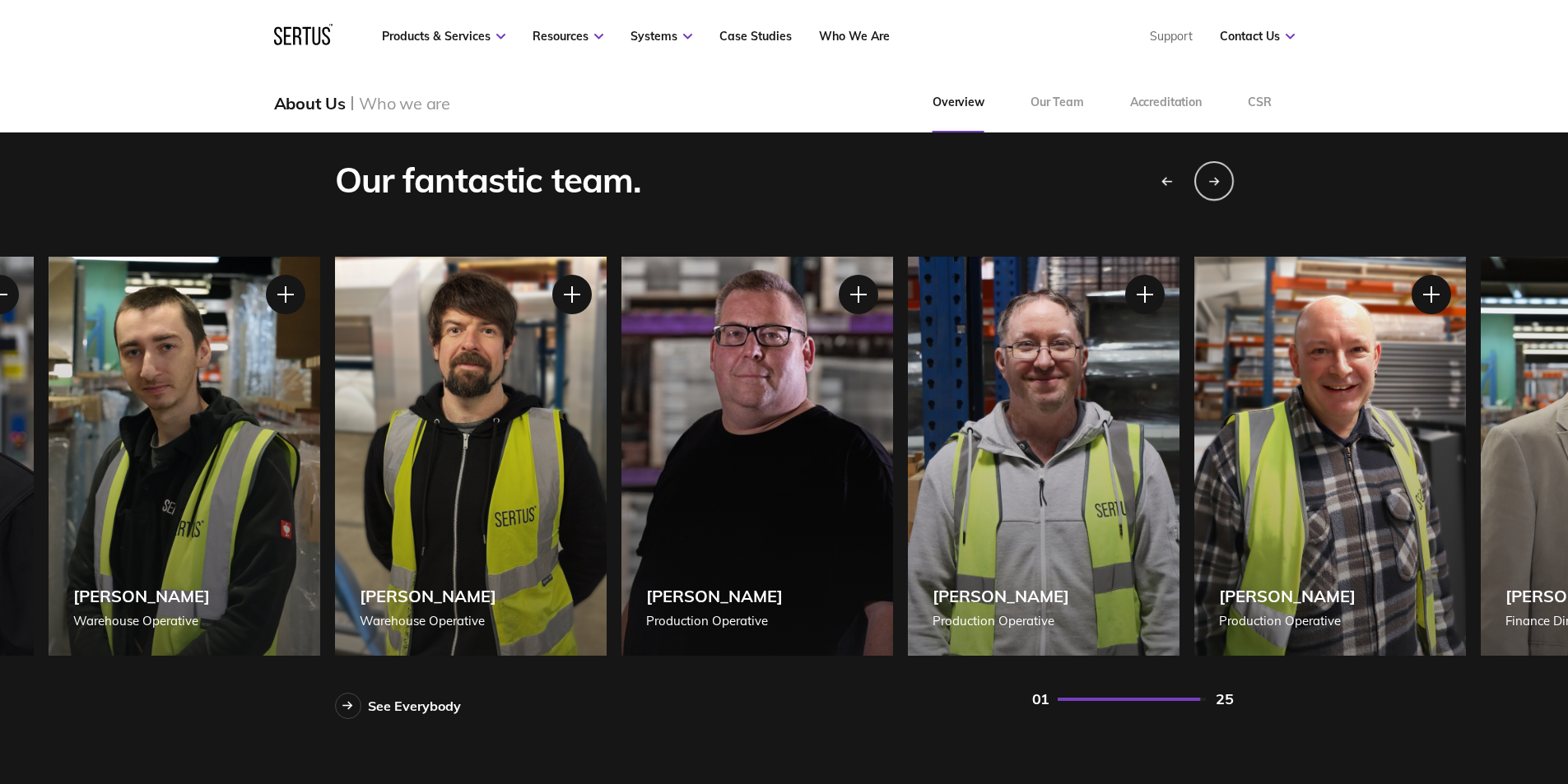
click at [1158, 189] on div "Previous slide" at bounding box center [1165, 180] width 41 height 41
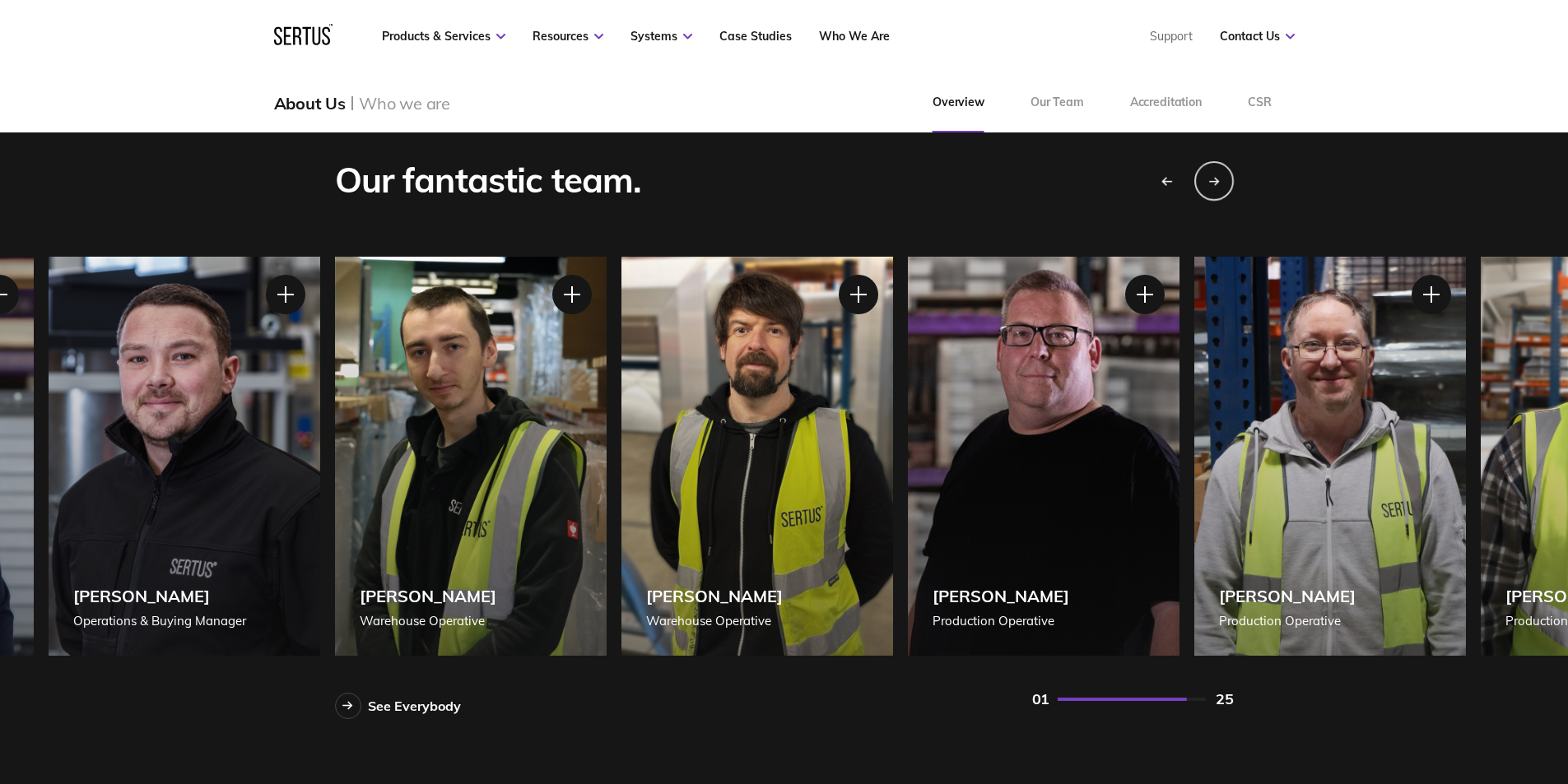
click at [1159, 189] on div "Previous slide" at bounding box center [1165, 180] width 41 height 41
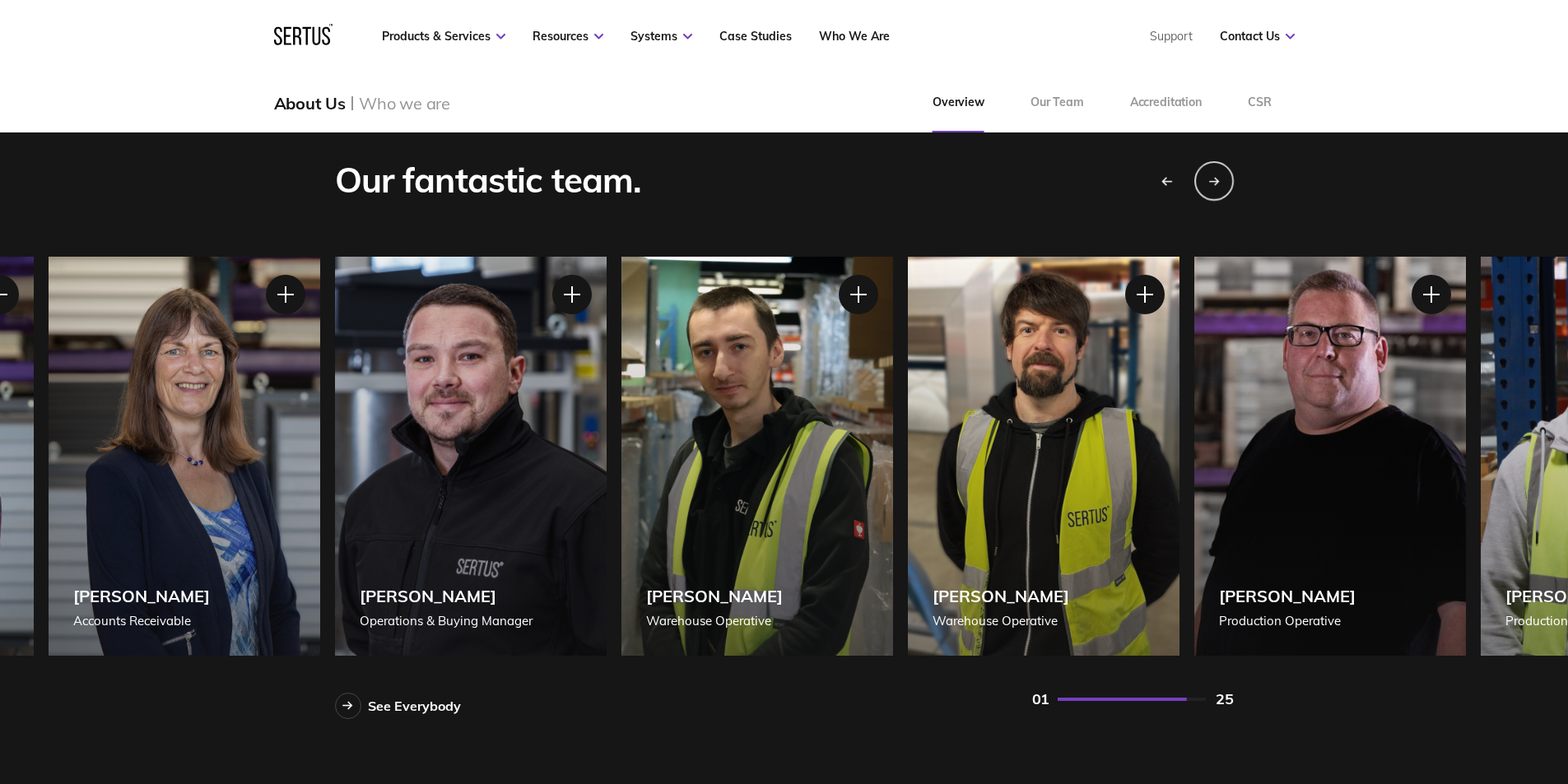
click at [1159, 189] on div "Previous slide" at bounding box center [1165, 180] width 41 height 41
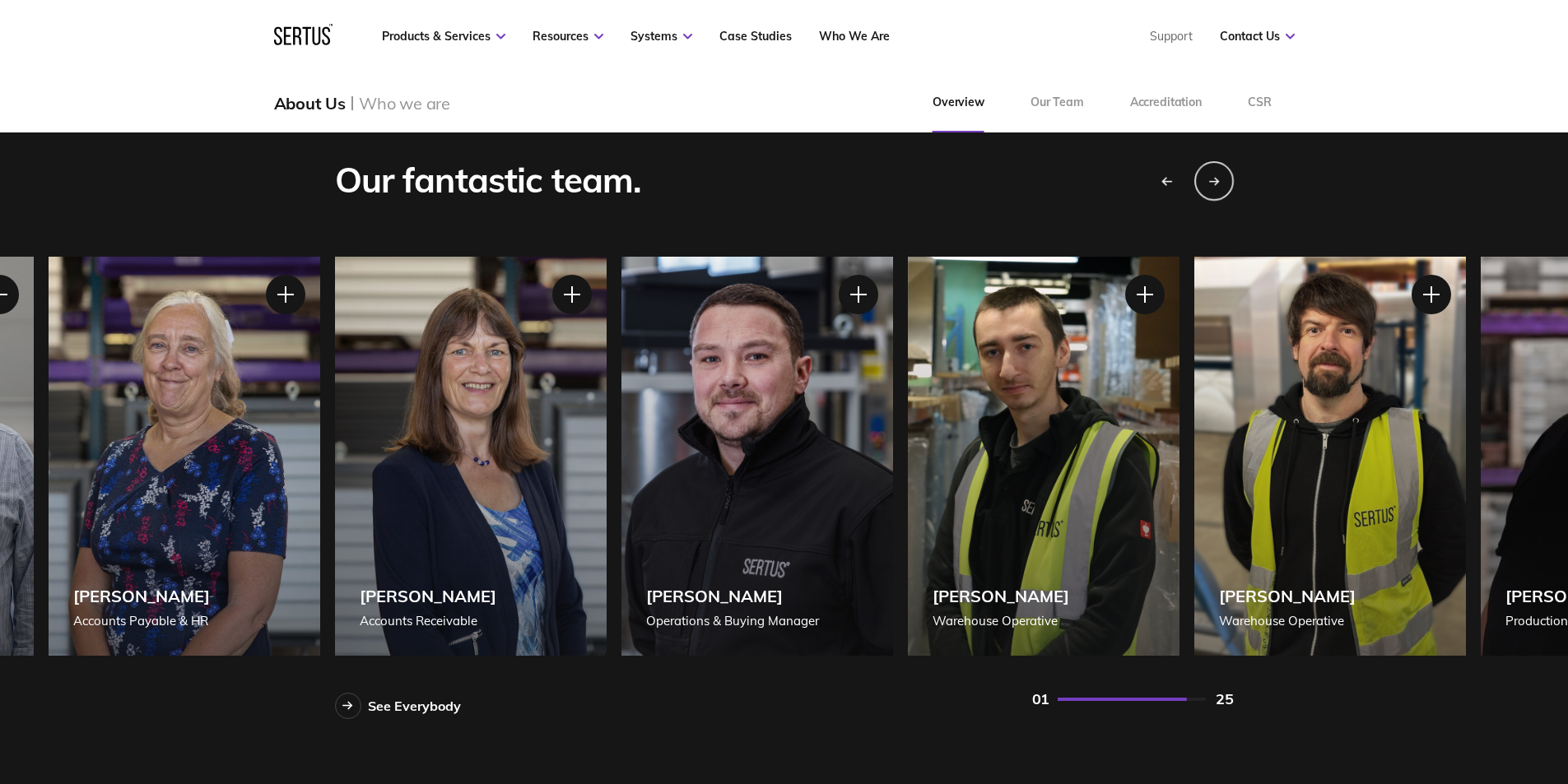
click at [1158, 189] on div "Previous slide" at bounding box center [1165, 180] width 41 height 41
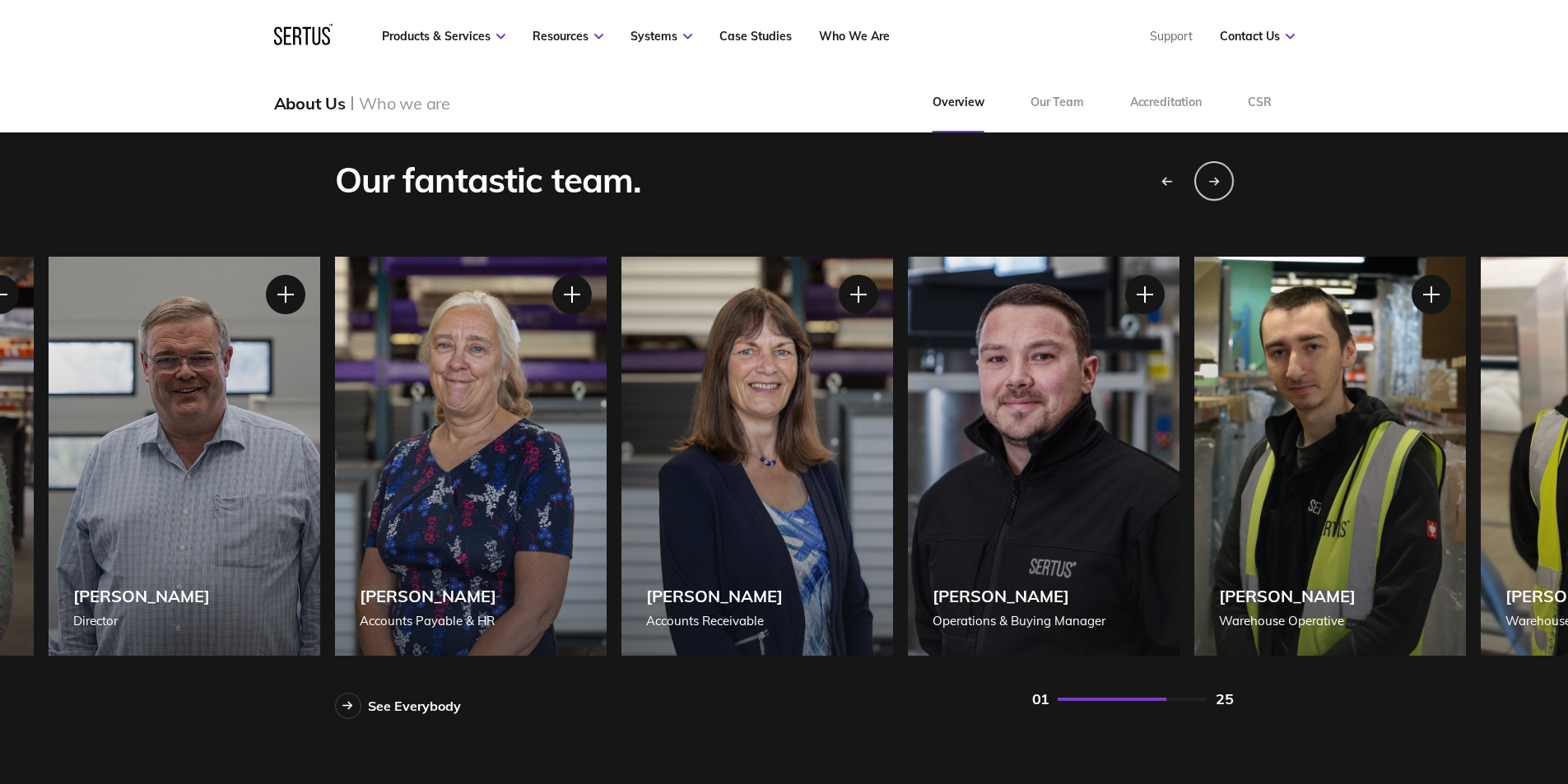
click at [1159, 187] on div "Previous slide" at bounding box center [1165, 180] width 41 height 41
click at [1160, 186] on div "Previous slide" at bounding box center [1165, 180] width 41 height 41
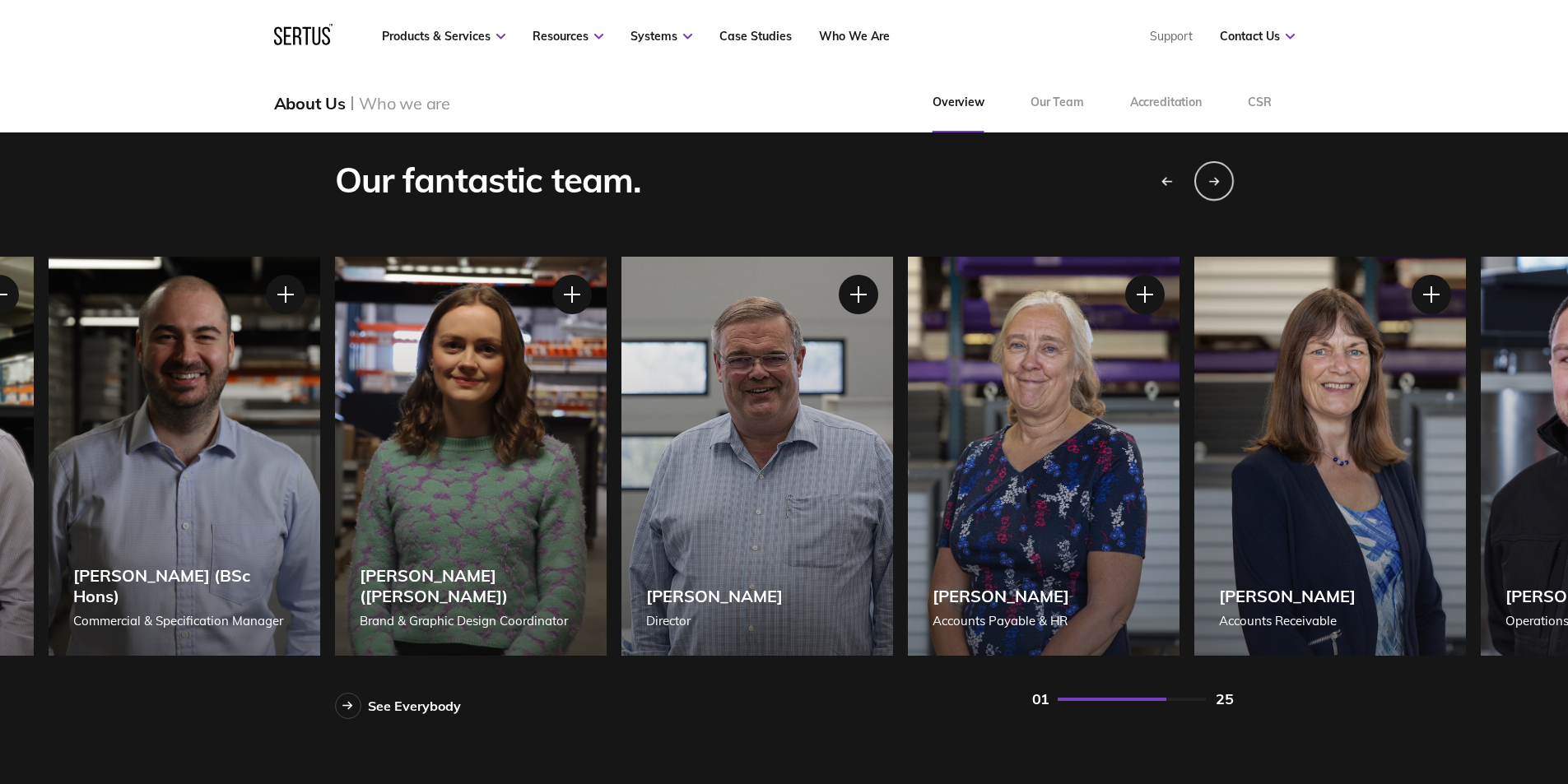
click at [1160, 186] on div "Previous slide" at bounding box center [1165, 180] width 41 height 41
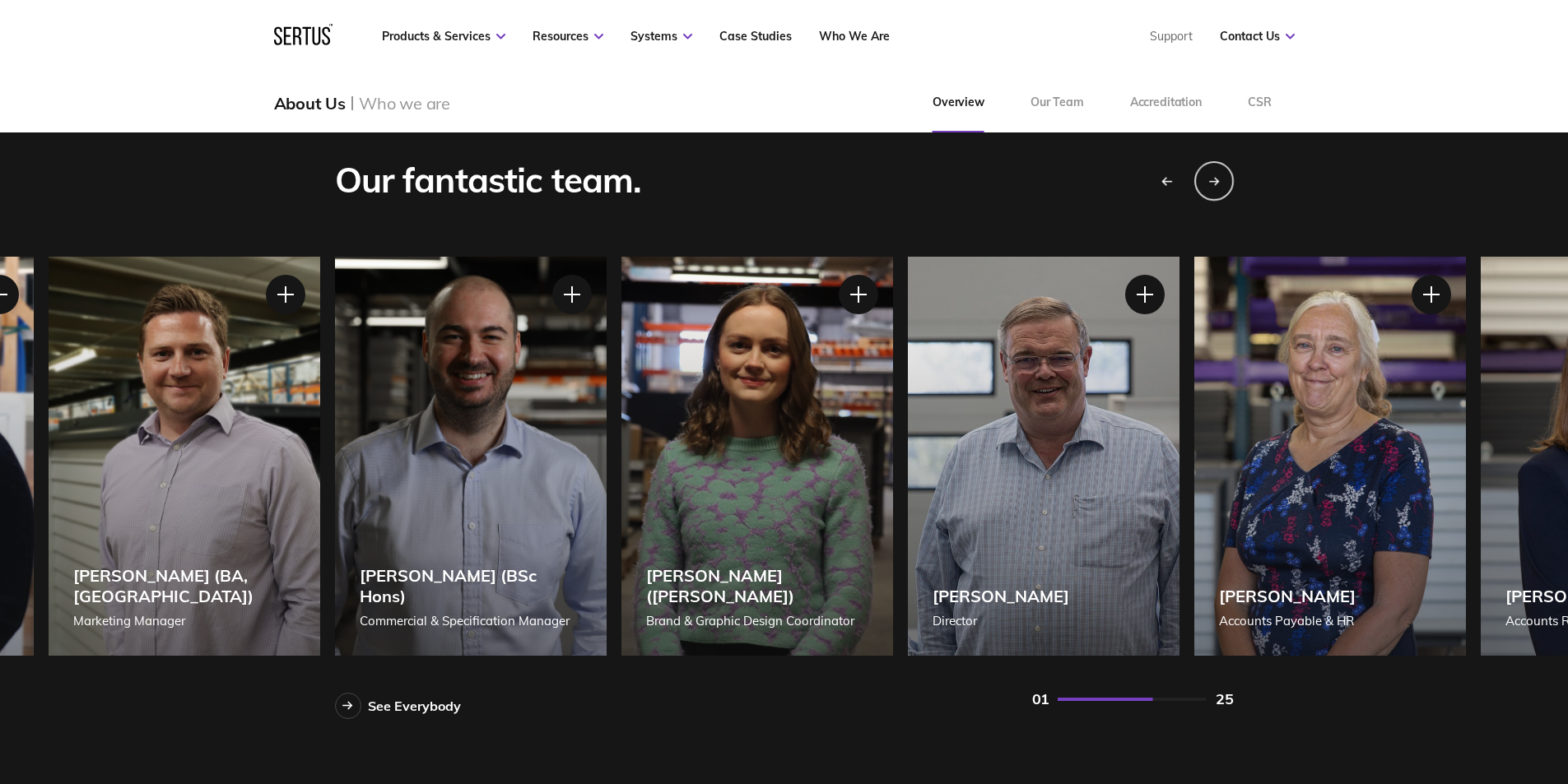
click at [1160, 185] on icon "Previous slide" at bounding box center [1166, 181] width 12 height 10
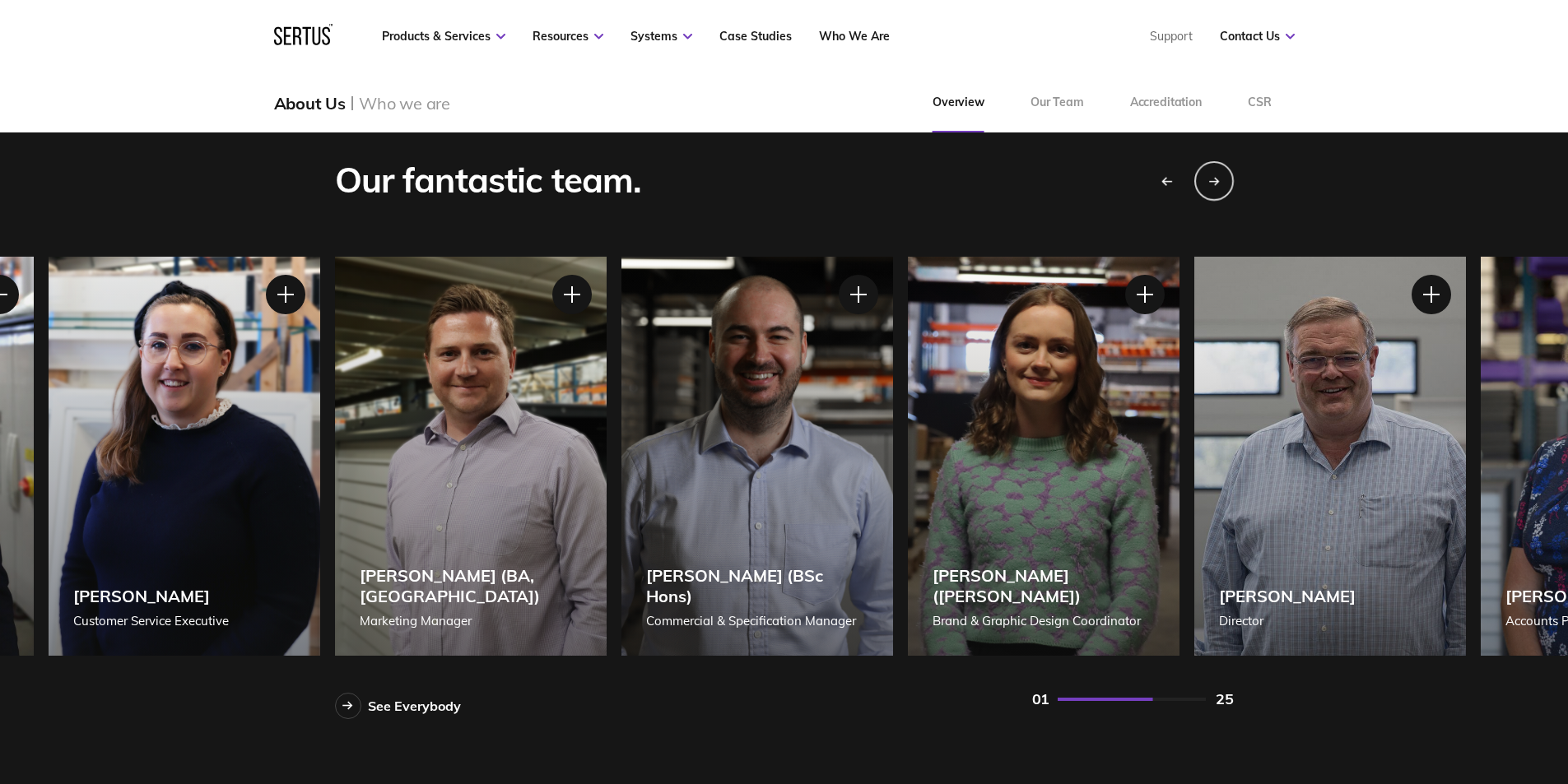
click at [1160, 185] on icon "Previous slide" at bounding box center [1166, 181] width 12 height 10
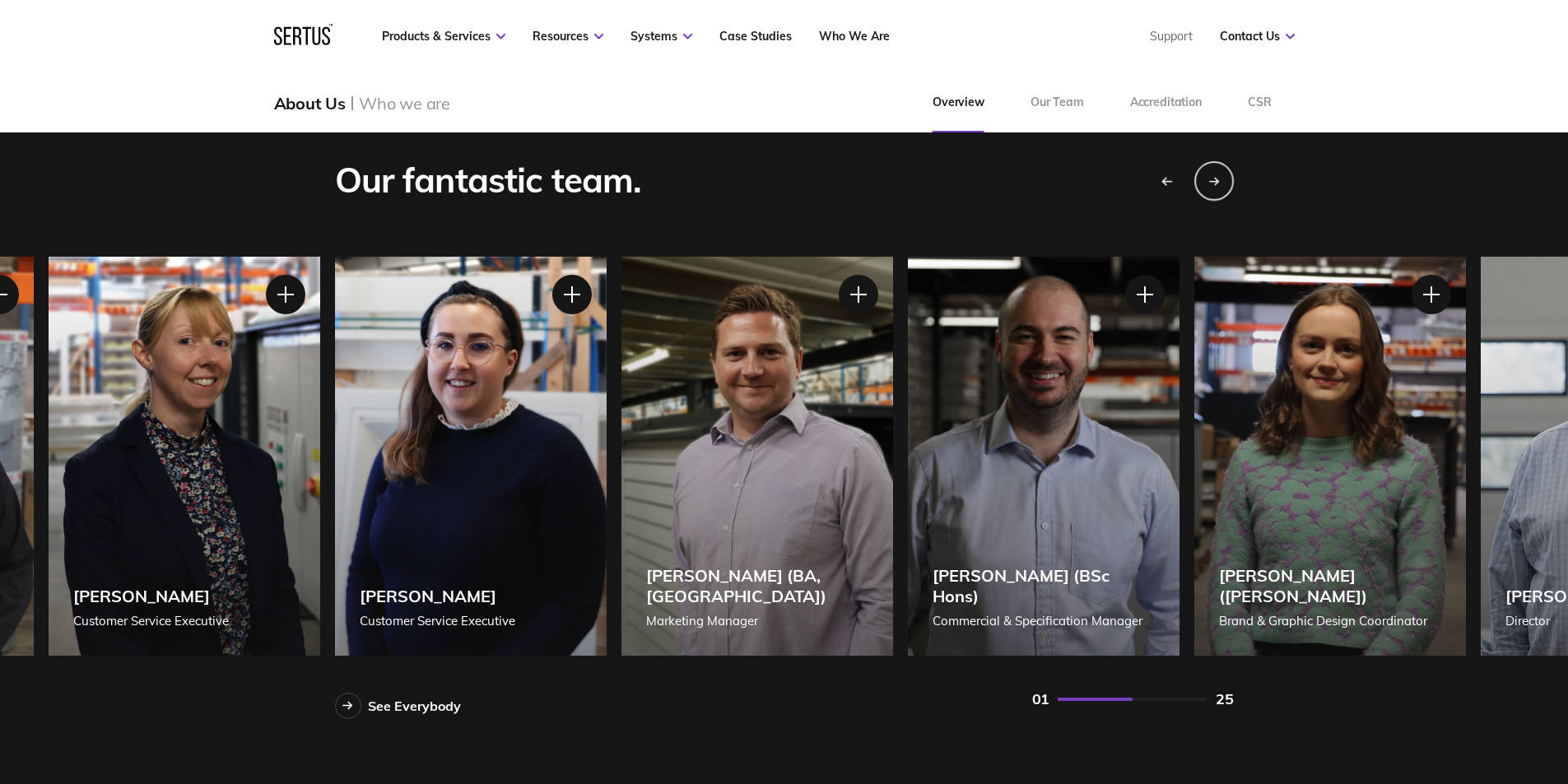
click at [1160, 185] on icon "Previous slide" at bounding box center [1166, 181] width 12 height 10
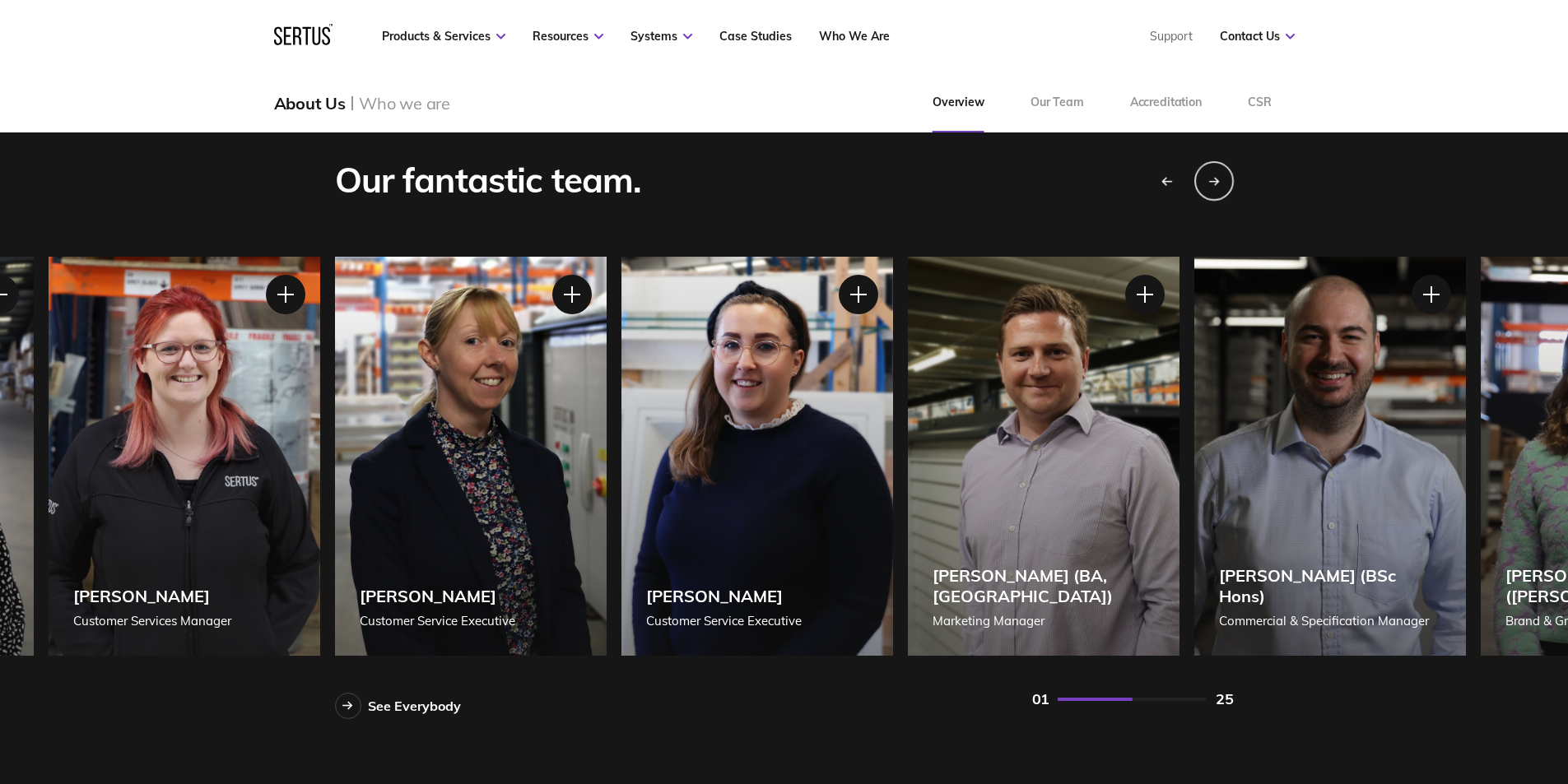
click at [1160, 185] on icon "Previous slide" at bounding box center [1166, 181] width 12 height 10
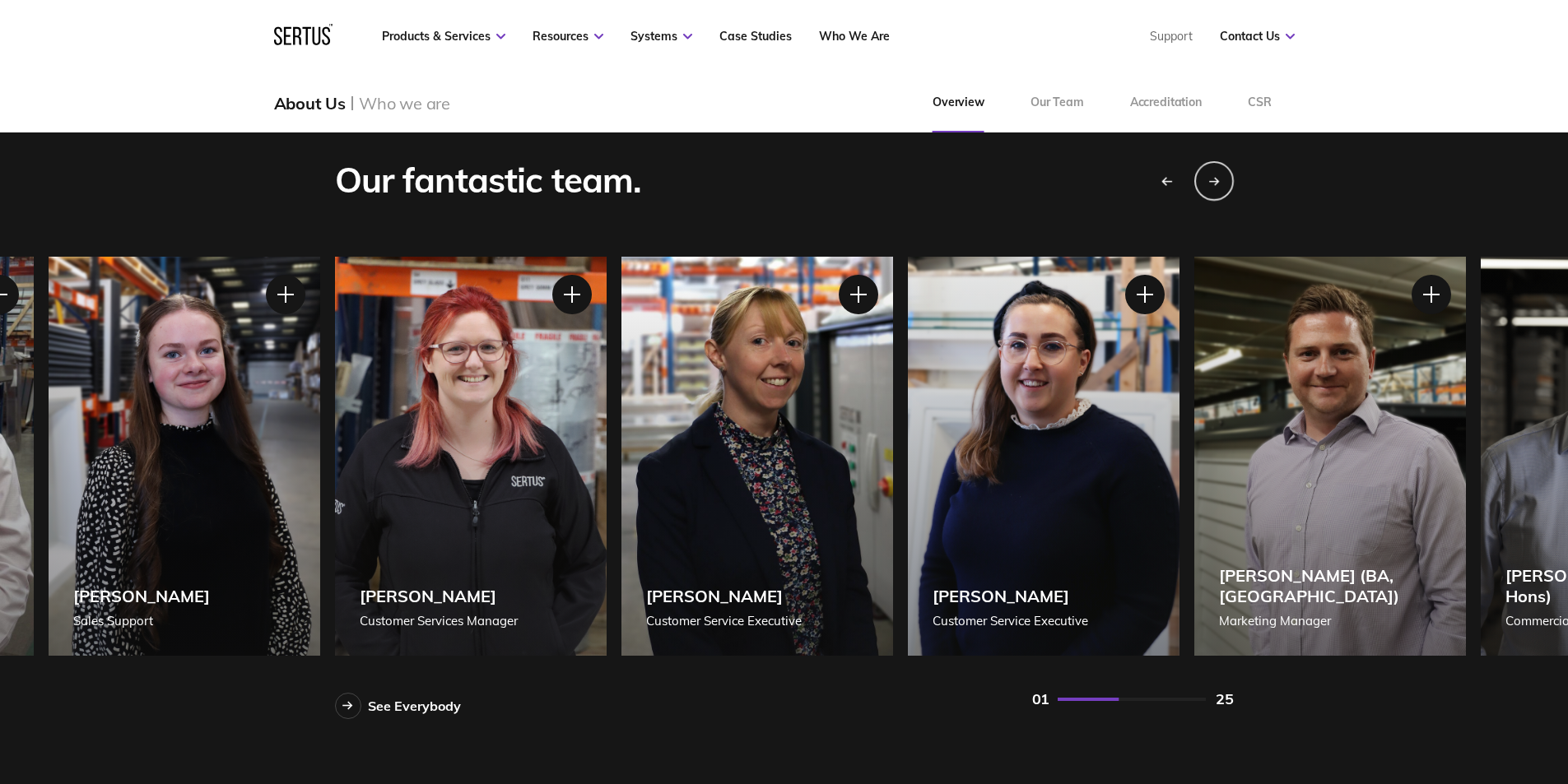
click at [1160, 185] on icon "Previous slide" at bounding box center [1166, 181] width 12 height 10
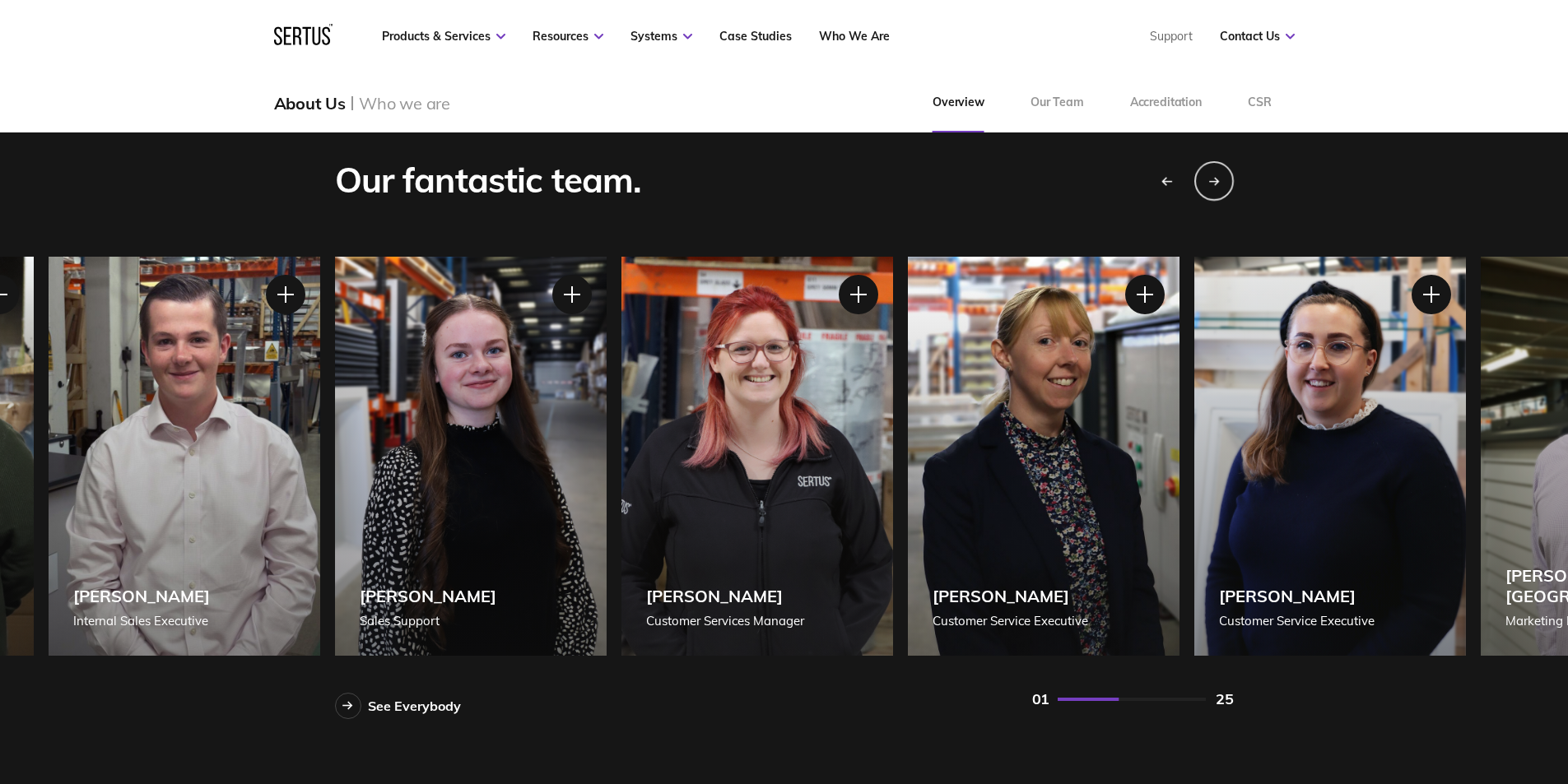
click at [1160, 185] on icon "Previous slide" at bounding box center [1166, 181] width 12 height 10
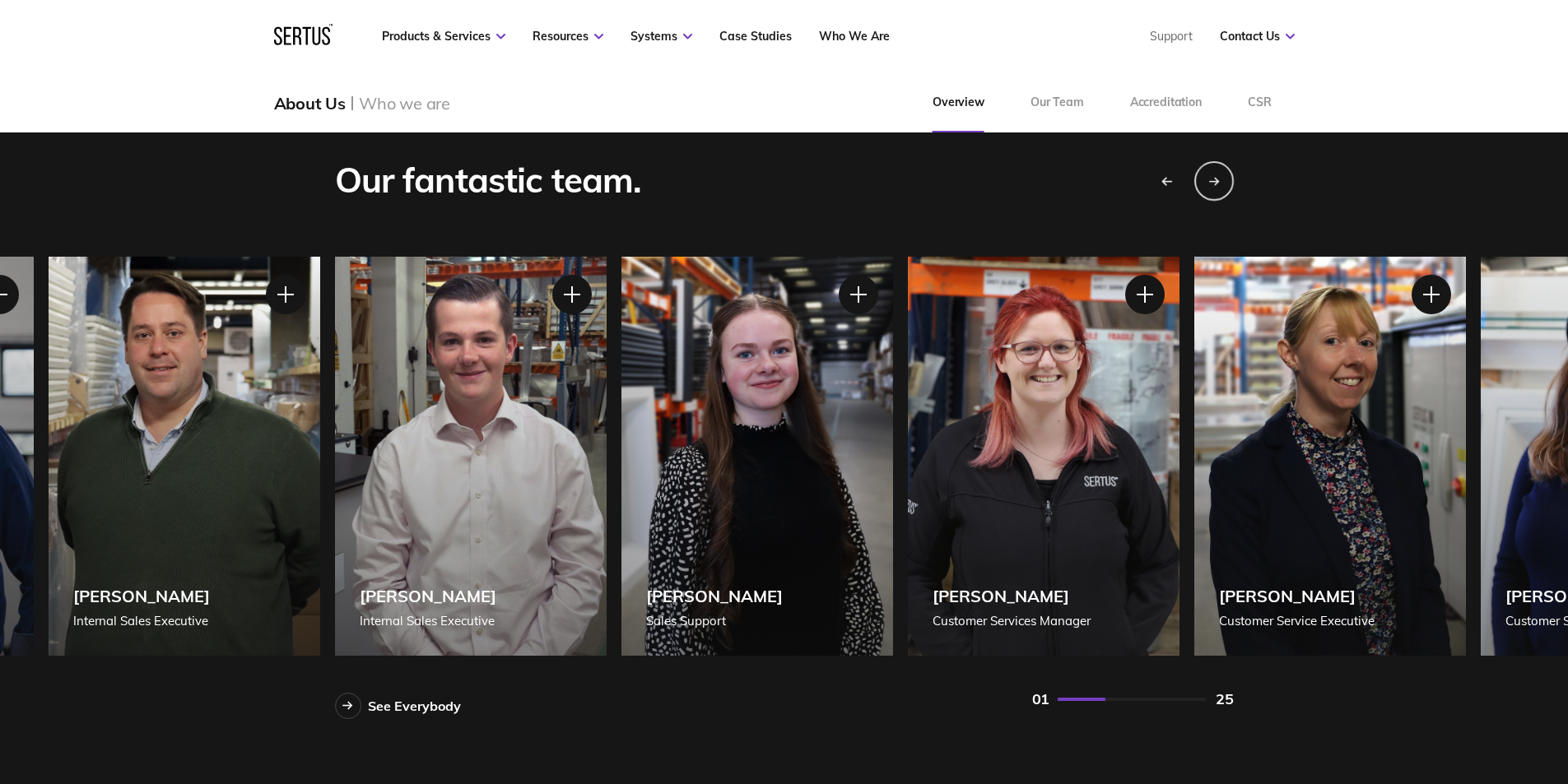
click at [1160, 185] on icon "Previous slide" at bounding box center [1166, 181] width 12 height 10
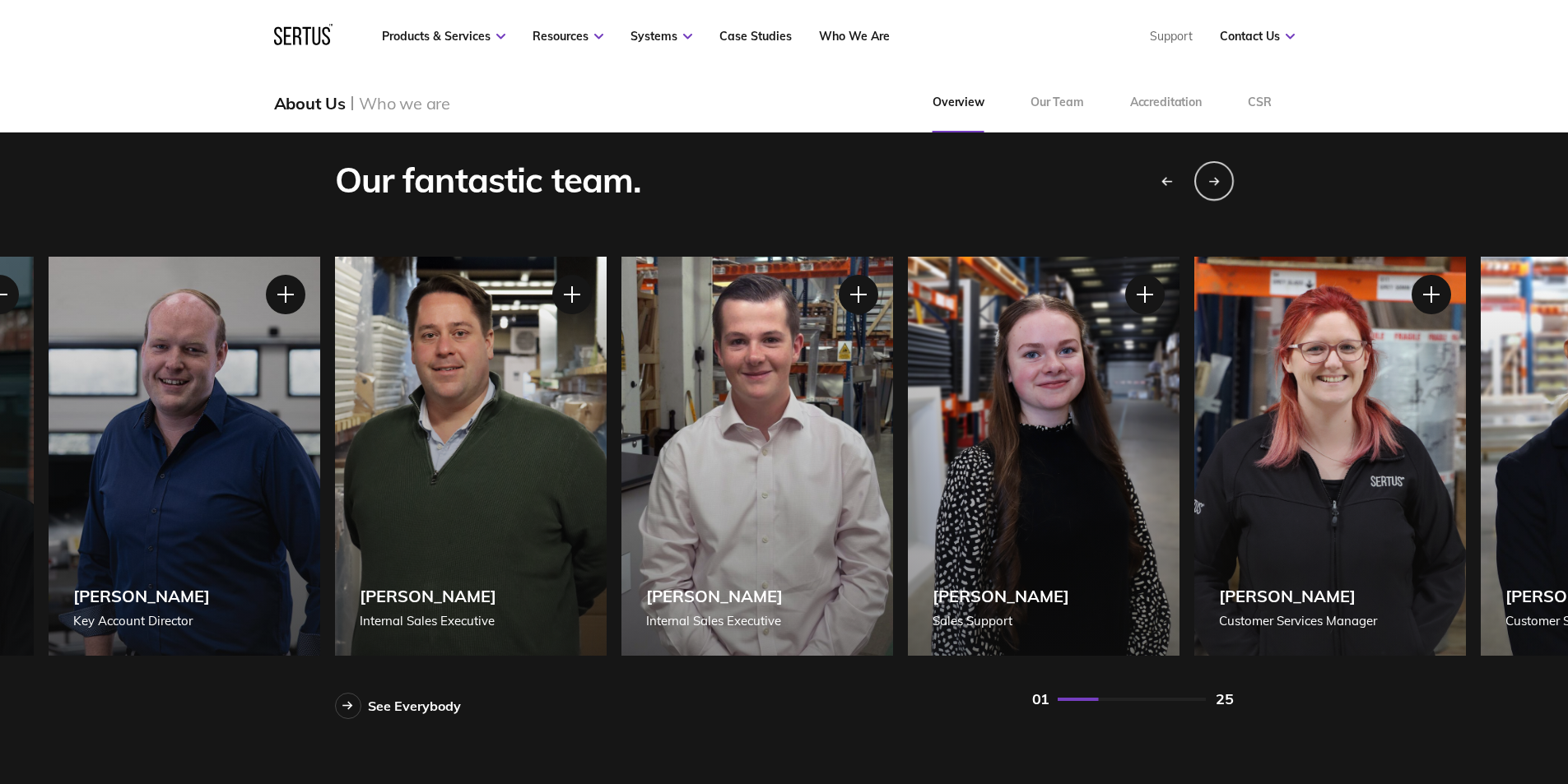
click at [1160, 185] on icon "Previous slide" at bounding box center [1166, 181] width 12 height 10
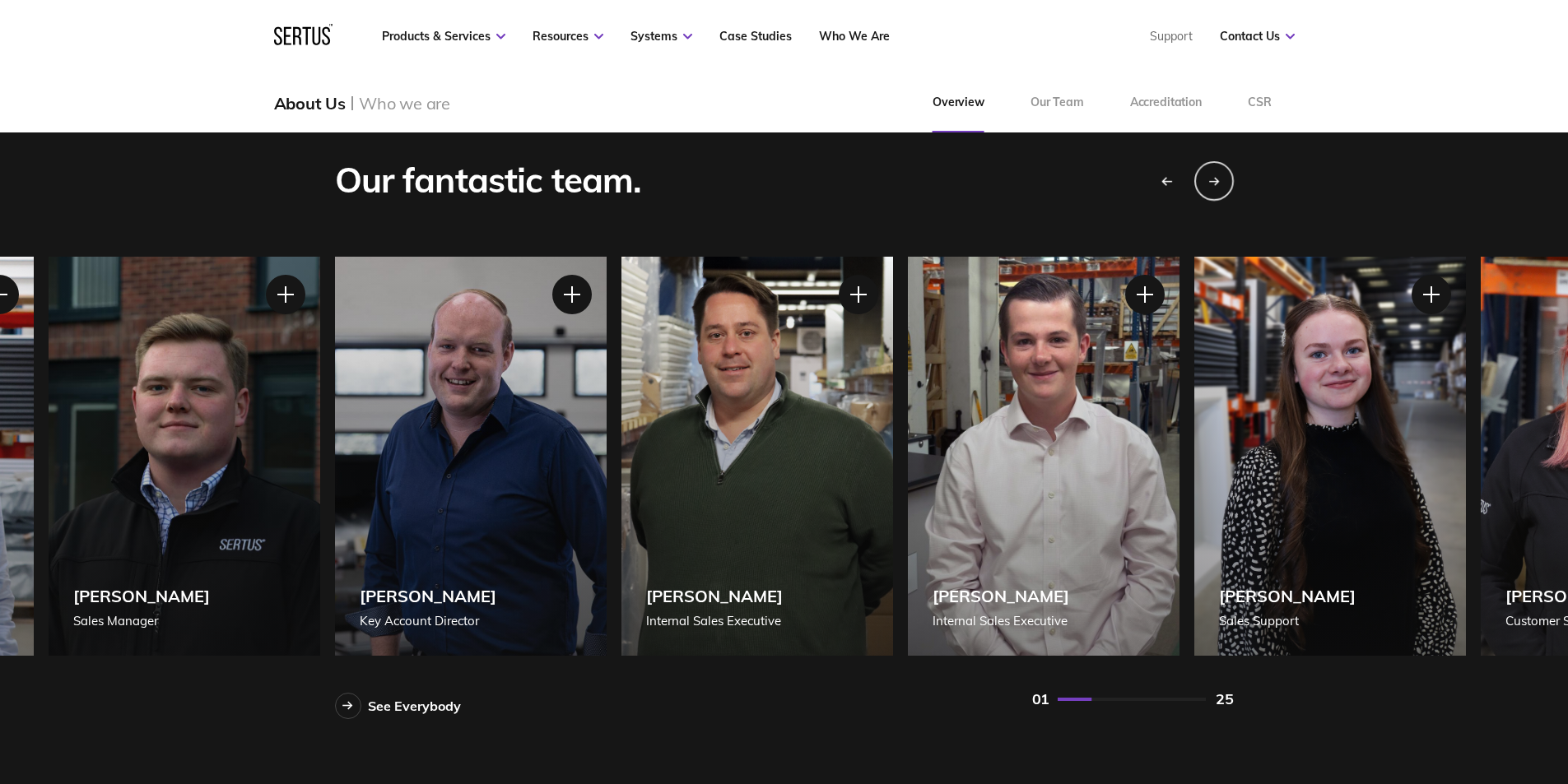
click at [1160, 185] on icon "Previous slide" at bounding box center [1166, 181] width 12 height 10
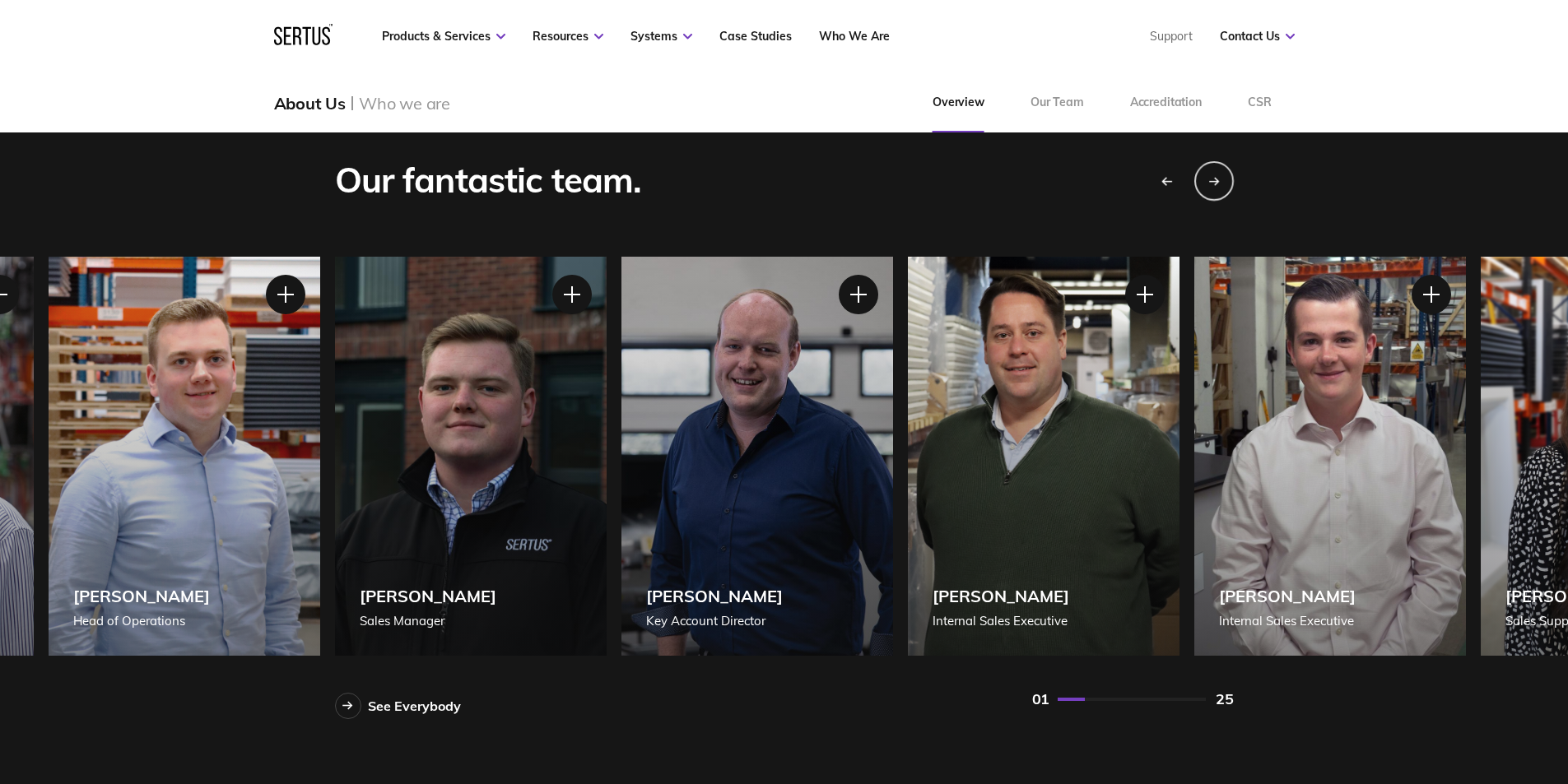
click at [1160, 185] on icon "Previous slide" at bounding box center [1166, 181] width 12 height 10
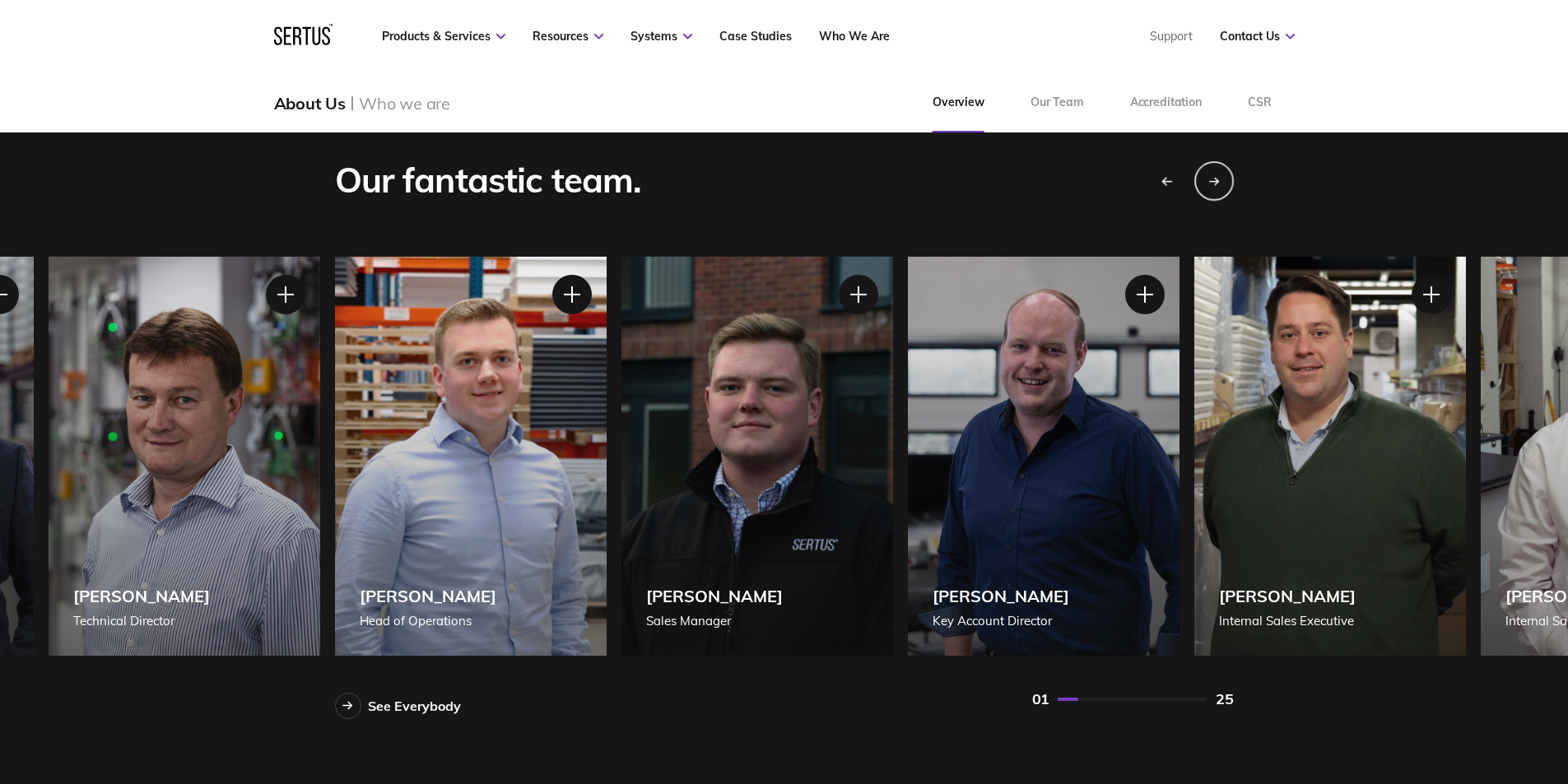
click at [1160, 185] on icon "Previous slide" at bounding box center [1166, 181] width 12 height 10
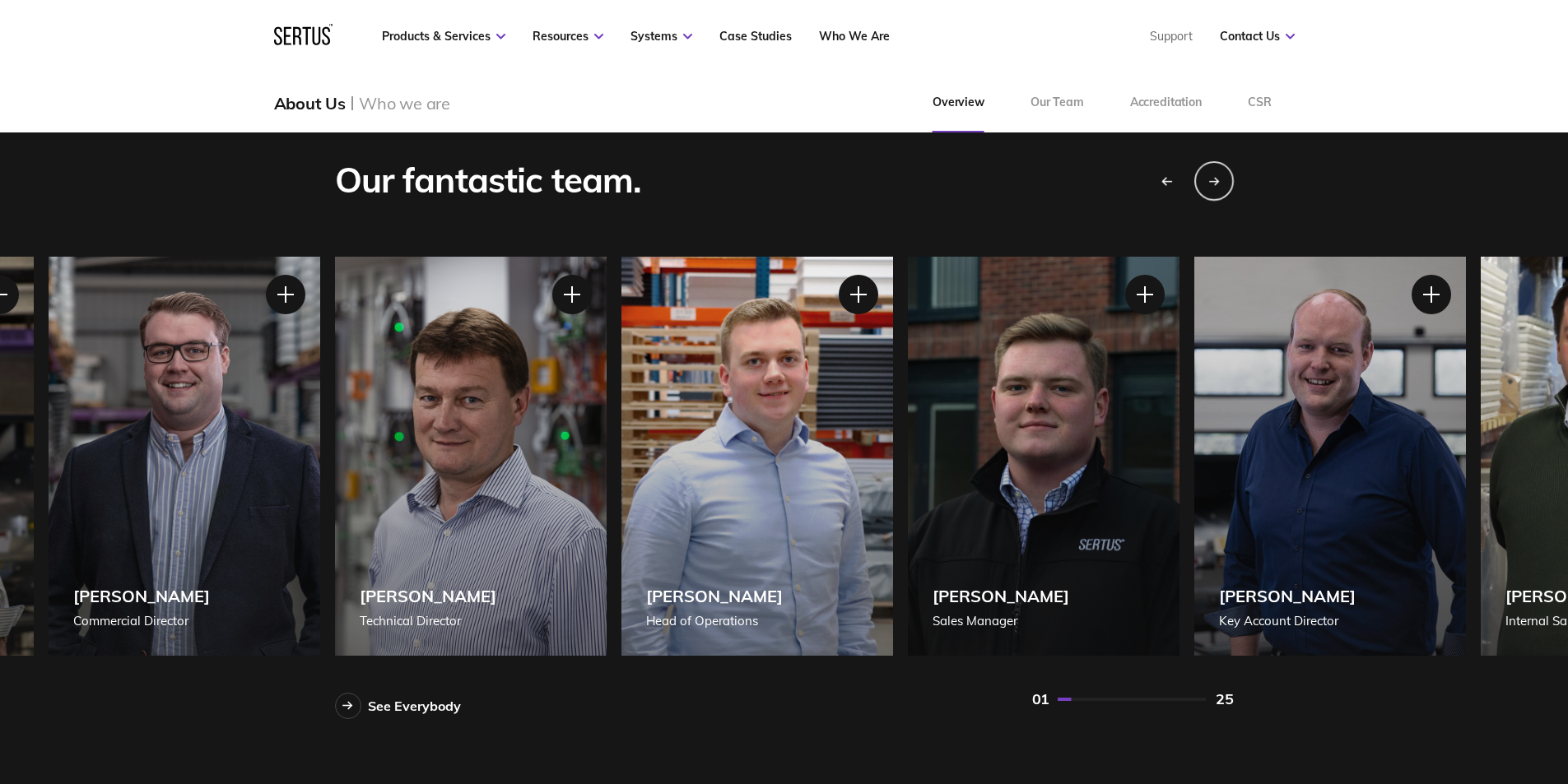
click at [1160, 185] on icon "Previous slide" at bounding box center [1166, 181] width 12 height 10
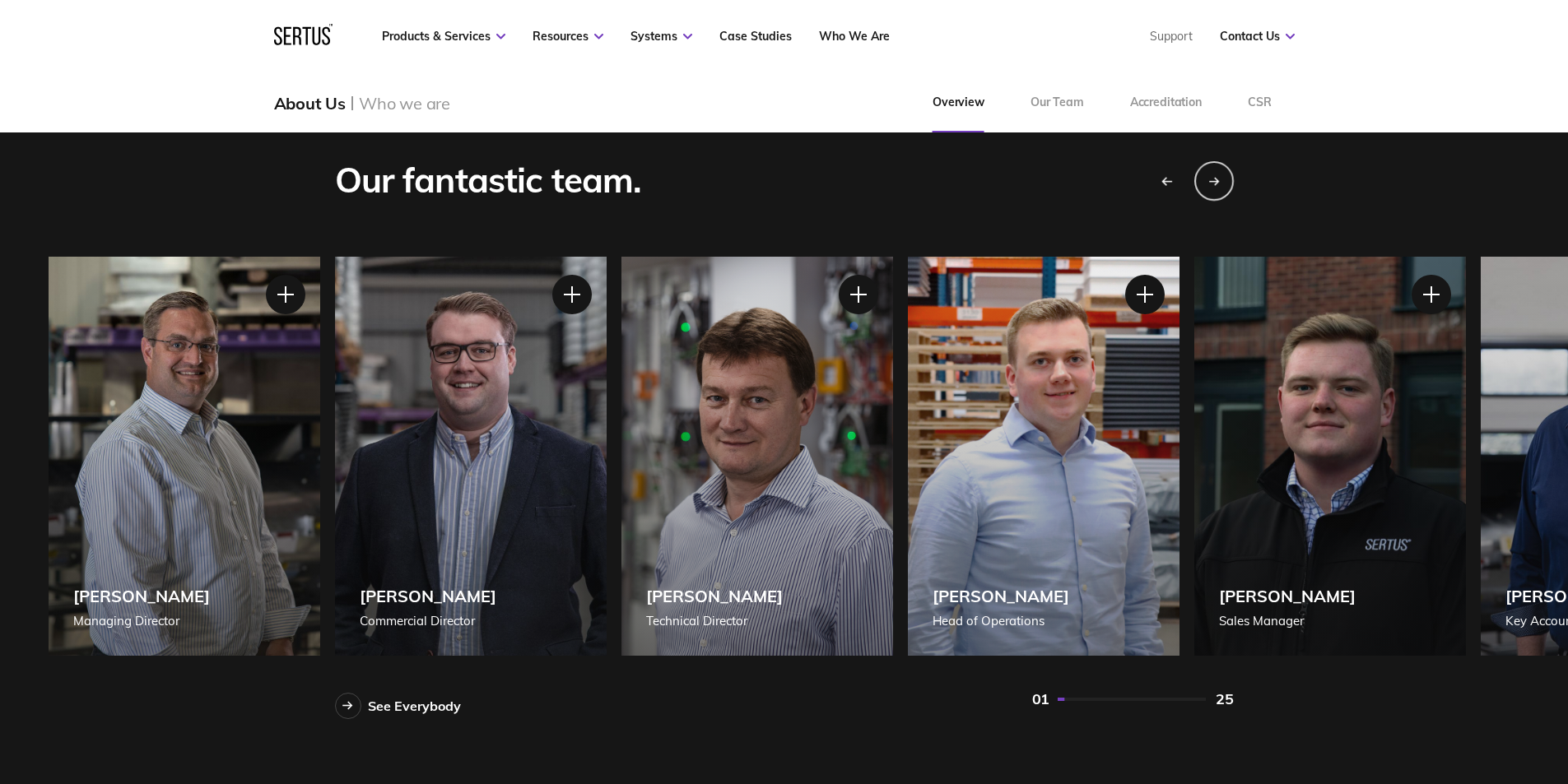
click at [1160, 185] on icon "Previous slide" at bounding box center [1166, 181] width 12 height 10
